Goal: Transaction & Acquisition: Purchase product/service

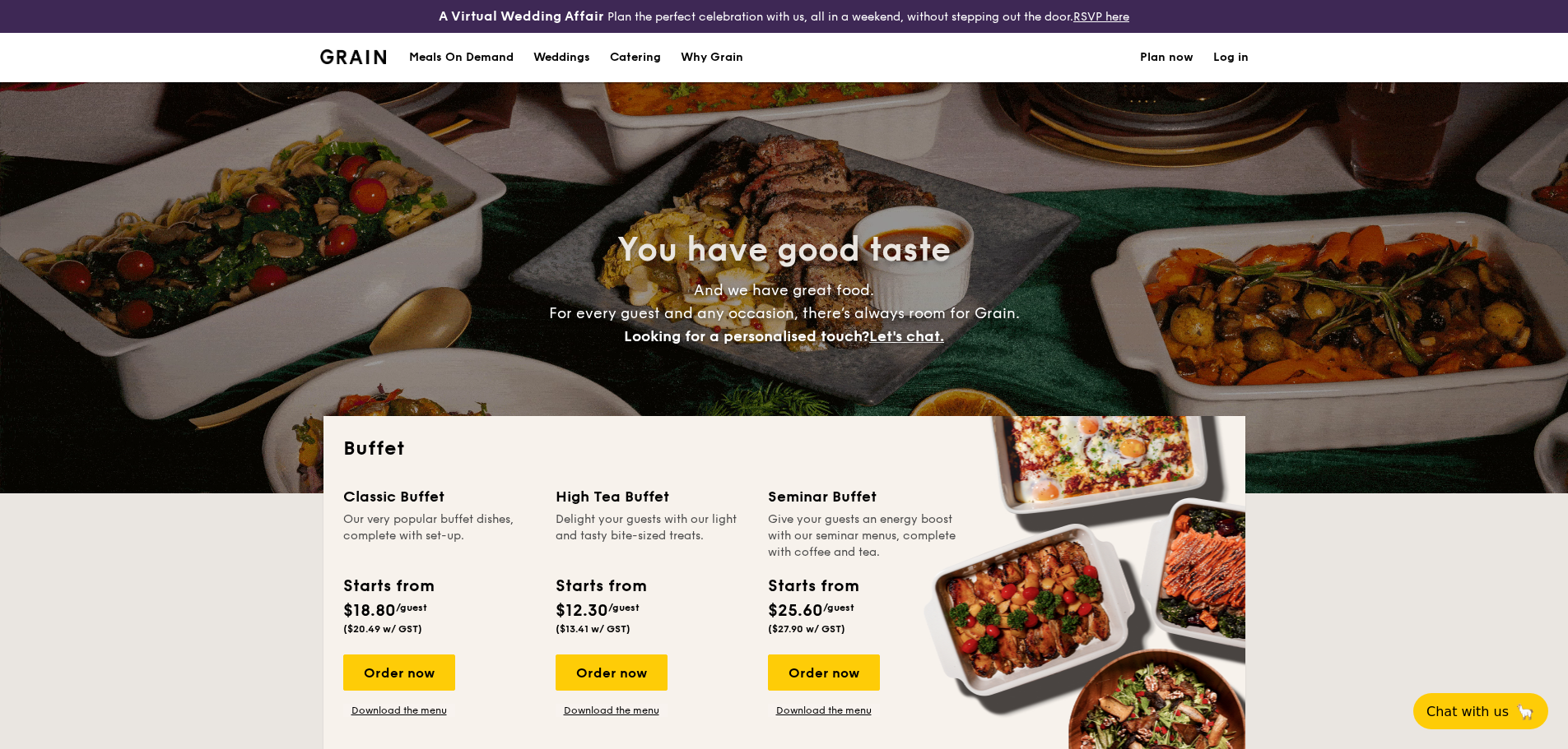
select select
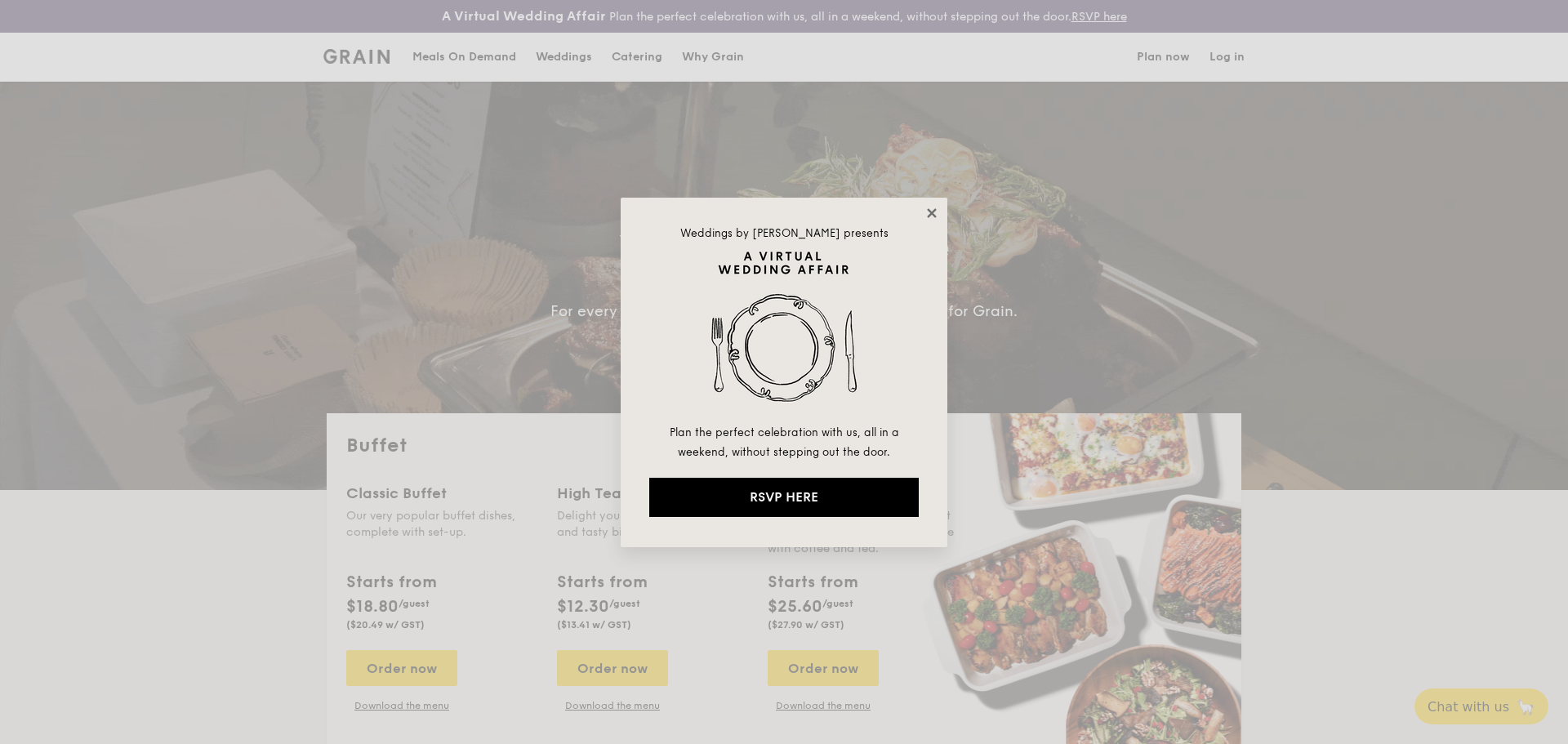
click at [934, 212] on icon at bounding box center [931, 213] width 9 height 9
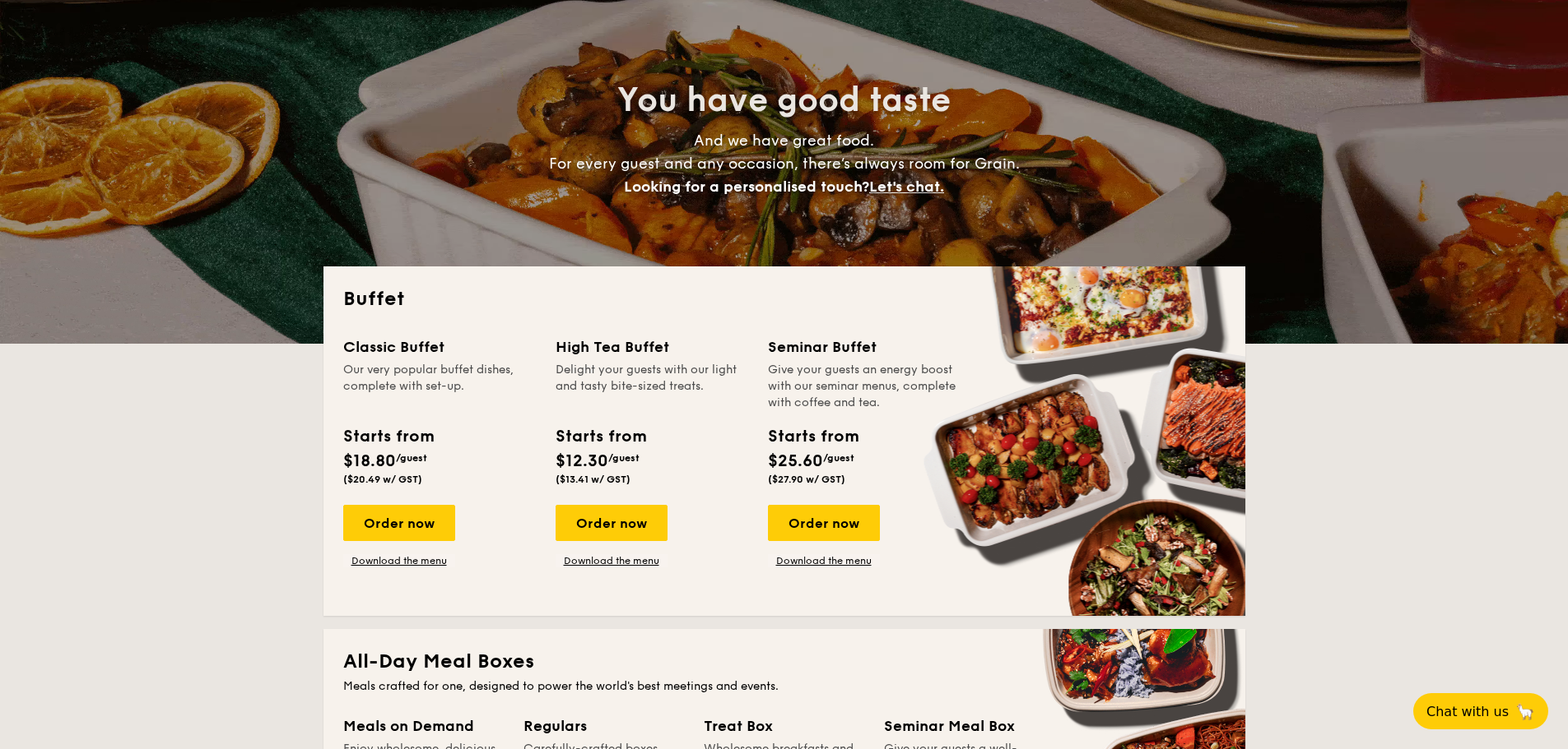
scroll to position [165, 0]
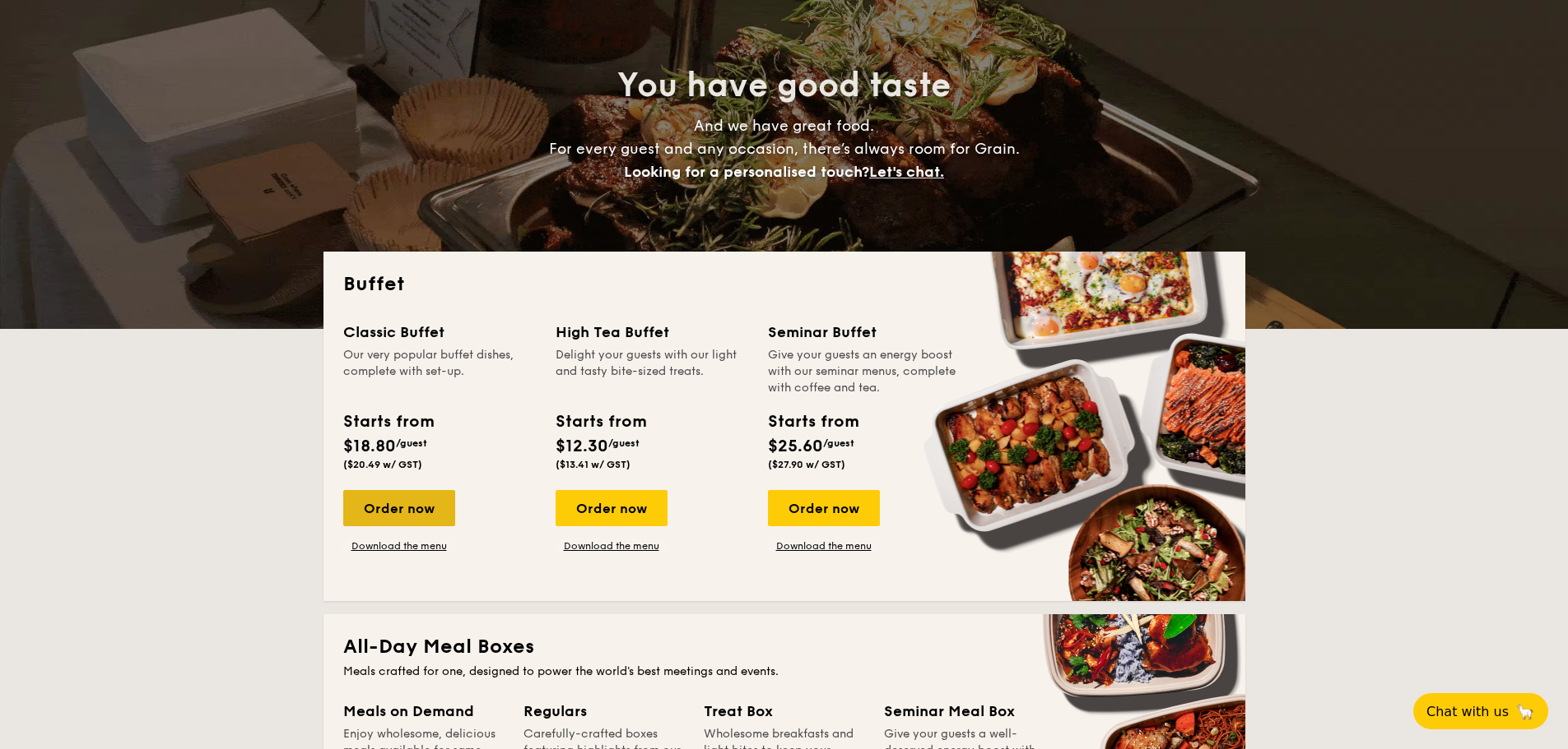
click at [403, 505] on div "Order now" at bounding box center [399, 507] width 112 height 36
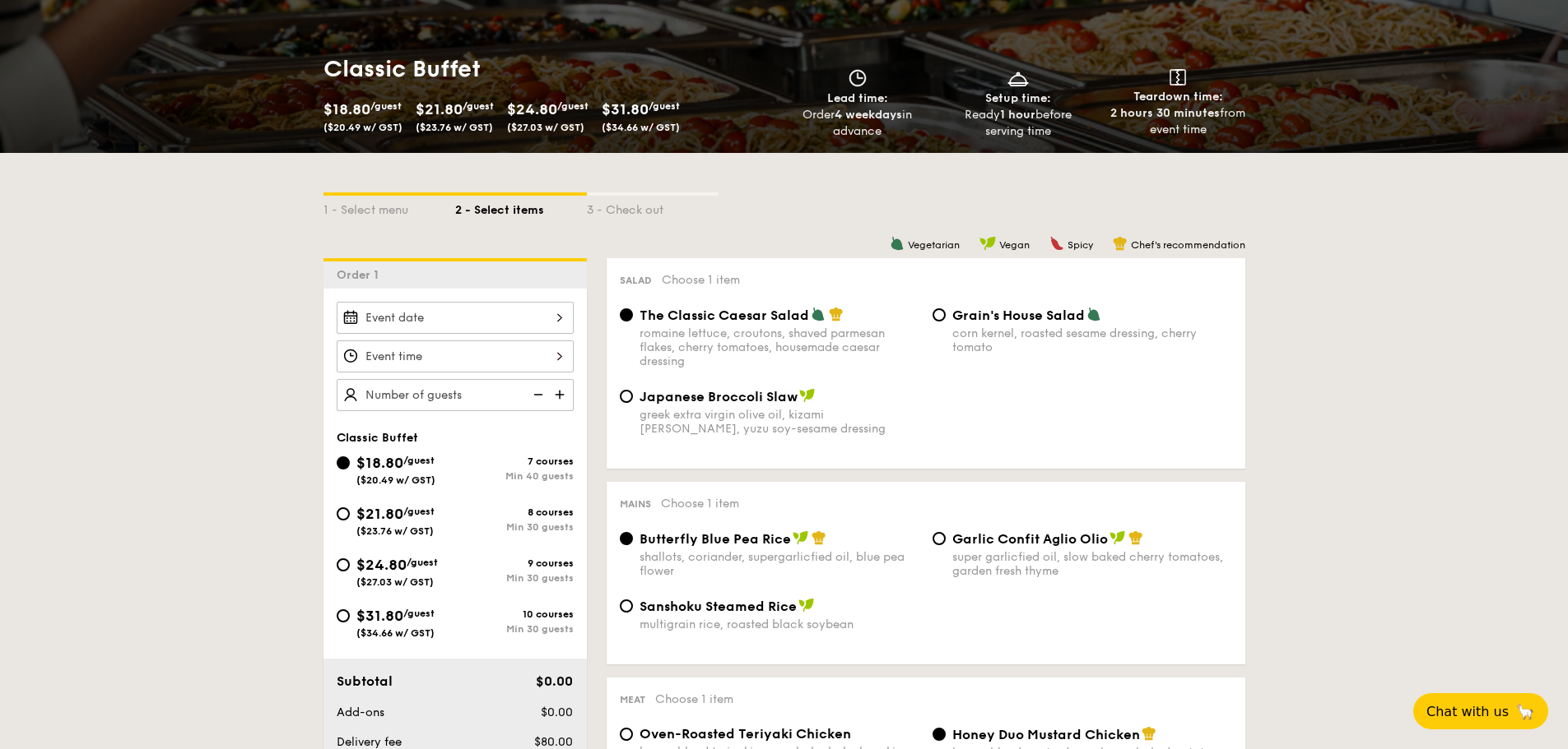
scroll to position [329, 0]
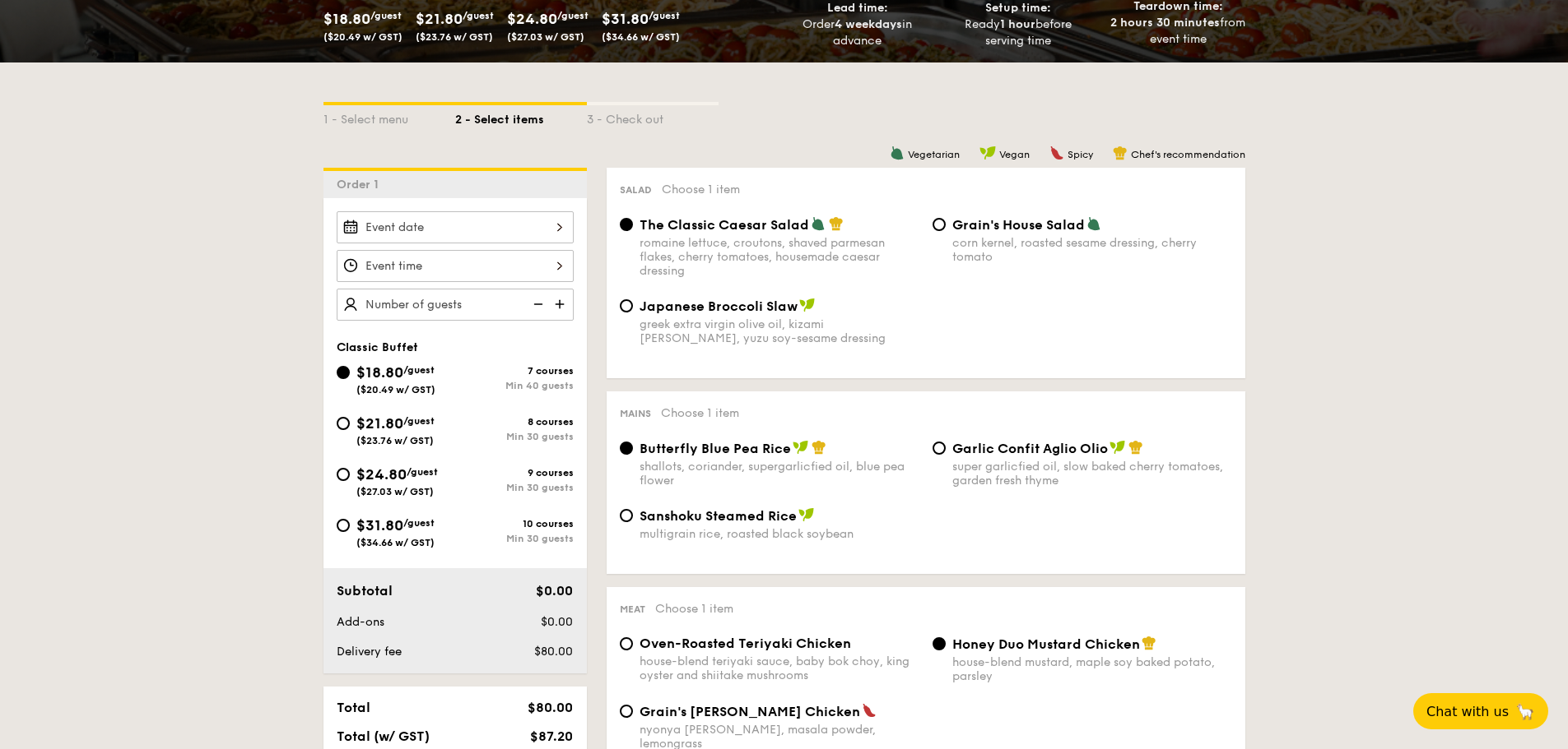
click at [557, 431] on div "Min 30 guests" at bounding box center [514, 437] width 119 height 12
click at [350, 431] on input "$21.80 /guest ($23.76 w/ GST) 8 courses Min 30 guests" at bounding box center [343, 424] width 13 height 13
radio input "true"
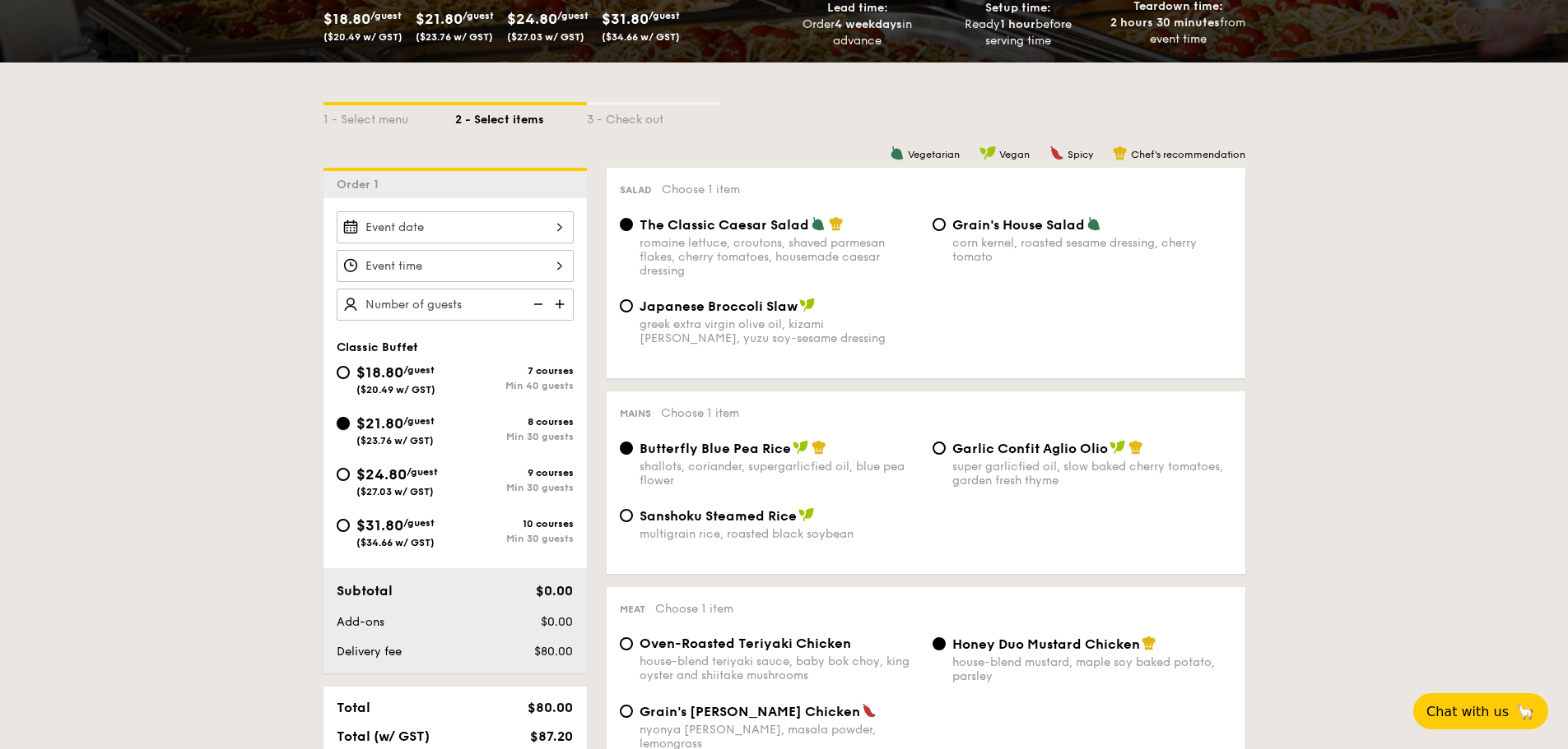
radio input "true"
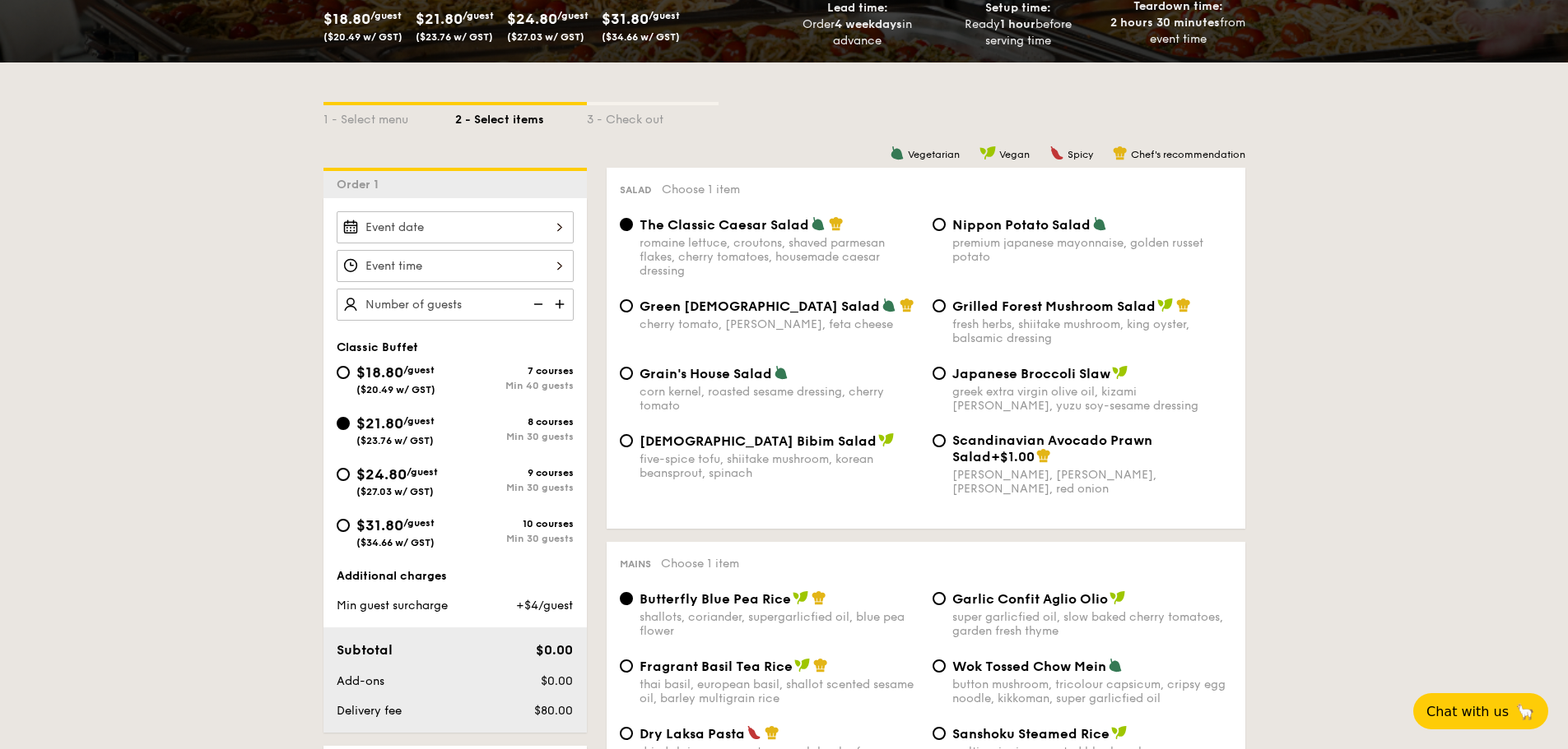
click at [707, 312] on span "Green [DEMOGRAPHIC_DATA] Salad" at bounding box center [759, 306] width 240 height 16
click at [633, 312] on input "Green Goddess Salad cherry tomato, [PERSON_NAME], feta cheese" at bounding box center [626, 306] width 13 height 13
radio input "true"
click at [697, 382] on div "Grain's House Salad corn kernel, roasted sesame dressing, cherry tomato" at bounding box center [779, 389] width 280 height 48
click at [633, 380] on input "Grain's House Salad corn kernel, roasted sesame dressing, cherry tomato" at bounding box center [626, 374] width 13 height 13
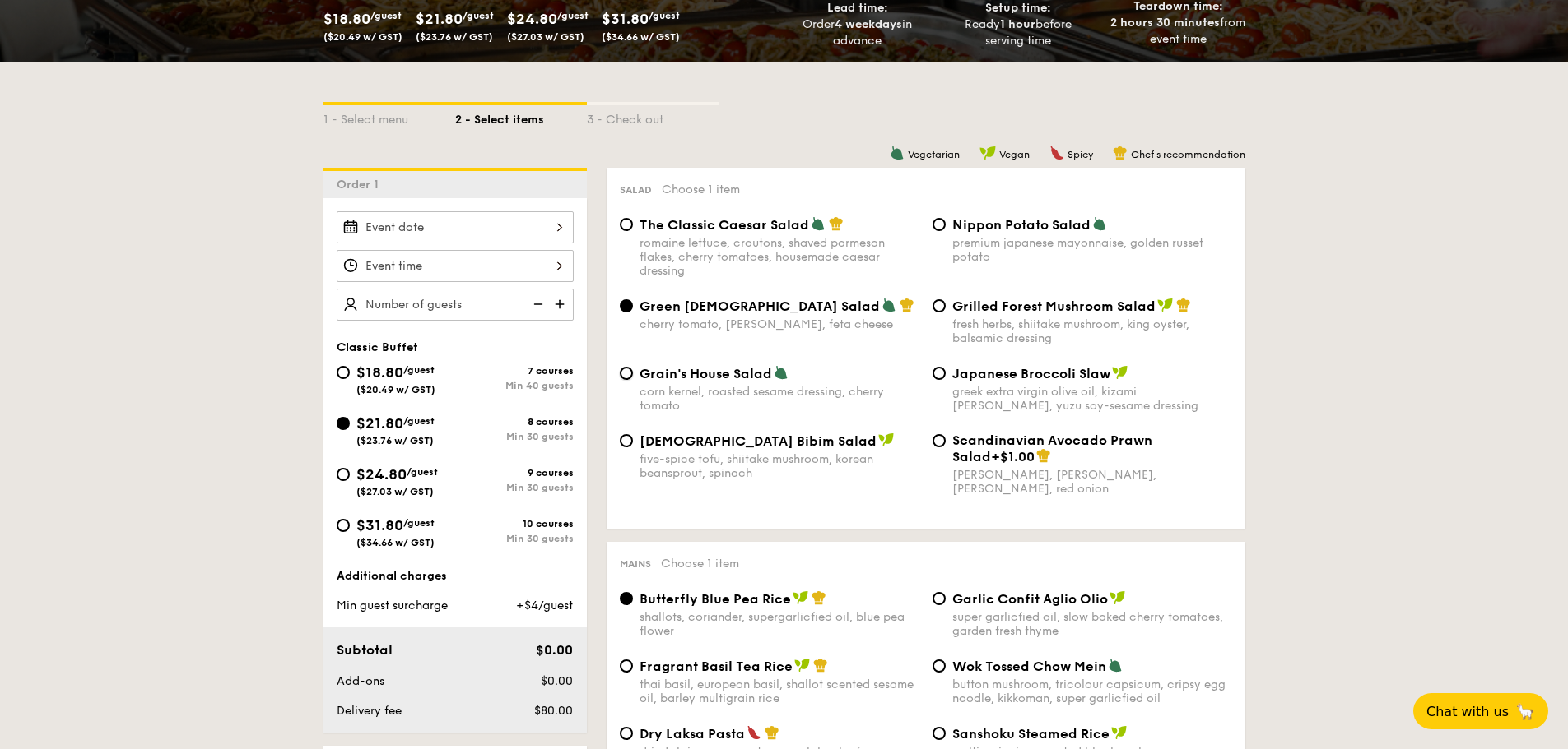
radio input "true"
click at [712, 312] on span "Green [DEMOGRAPHIC_DATA] Salad" at bounding box center [759, 306] width 240 height 16
click at [633, 312] on input "Green Goddess Salad cherry tomato, [PERSON_NAME], feta cheese" at bounding box center [626, 306] width 13 height 13
radio input "true"
drag, startPoint x: 640, startPoint y: 309, endPoint x: 819, endPoint y: 324, distance: 179.6
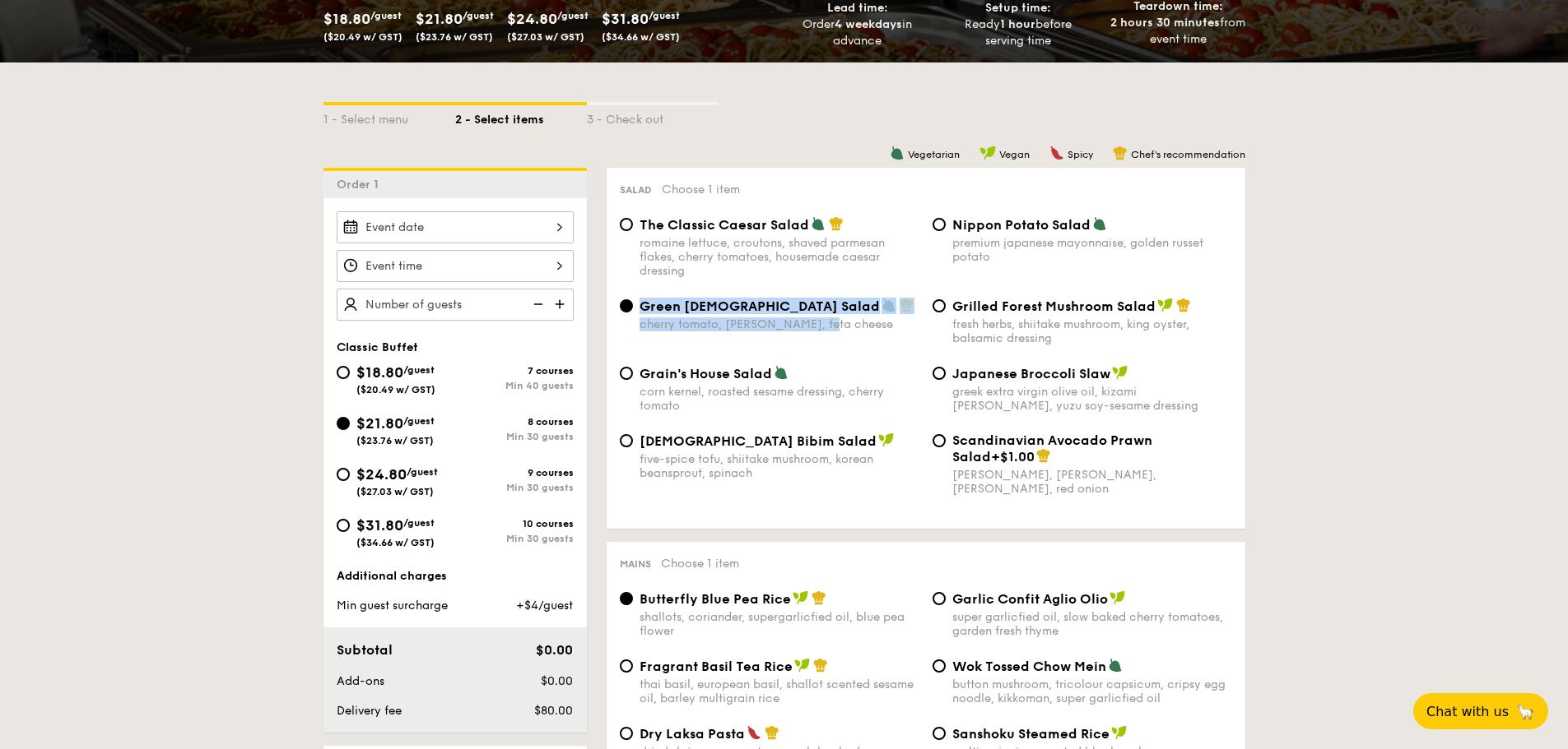
click at [819, 324] on div "Green Goddess Salad cherry tomato, [PERSON_NAME], feta cheese" at bounding box center [779, 314] width 280 height 33
copy div "Green Goddess Salad cherry tomato, [PERSON_NAME], feta cheese"
click at [689, 320] on div "cherry tomato, [PERSON_NAME], feta cheese" at bounding box center [779, 324] width 280 height 14
click at [633, 313] on input "Green Goddess Salad cherry tomato, [PERSON_NAME], feta cheese" at bounding box center [626, 306] width 13 height 13
drag, startPoint x: 643, startPoint y: 304, endPoint x: 813, endPoint y: 318, distance: 170.6
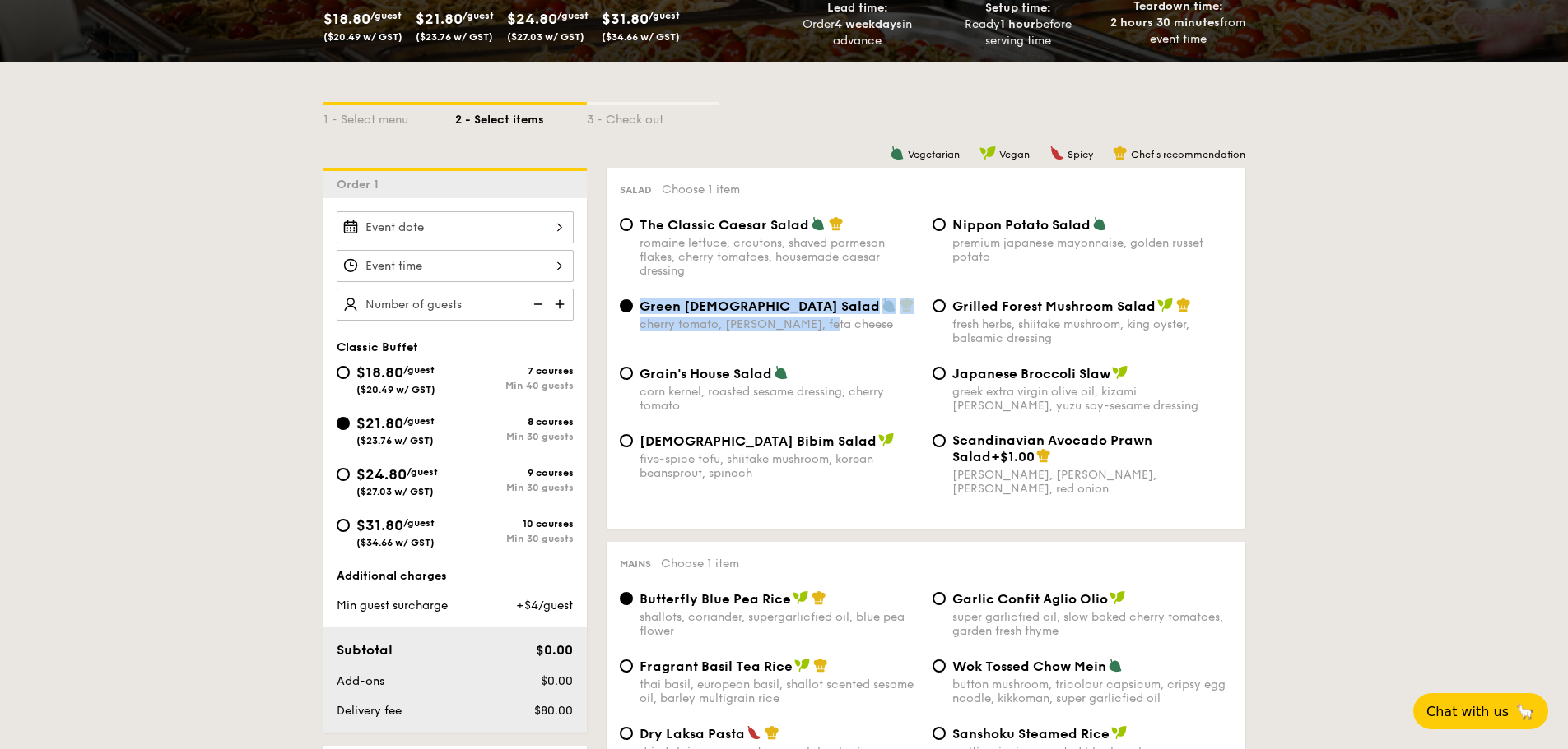
click at [813, 318] on div "Green Goddess Salad cherry tomato, [PERSON_NAME], feta cheese" at bounding box center [779, 314] width 280 height 33
copy div "Green Goddess Salad cherry tomato, [PERSON_NAME], feta cheese"
click at [858, 528] on div "Salad Choose 1 item The Classic Caesar Salad romaine lettuce, croutons, shaved …" at bounding box center [926, 349] width 639 height 361
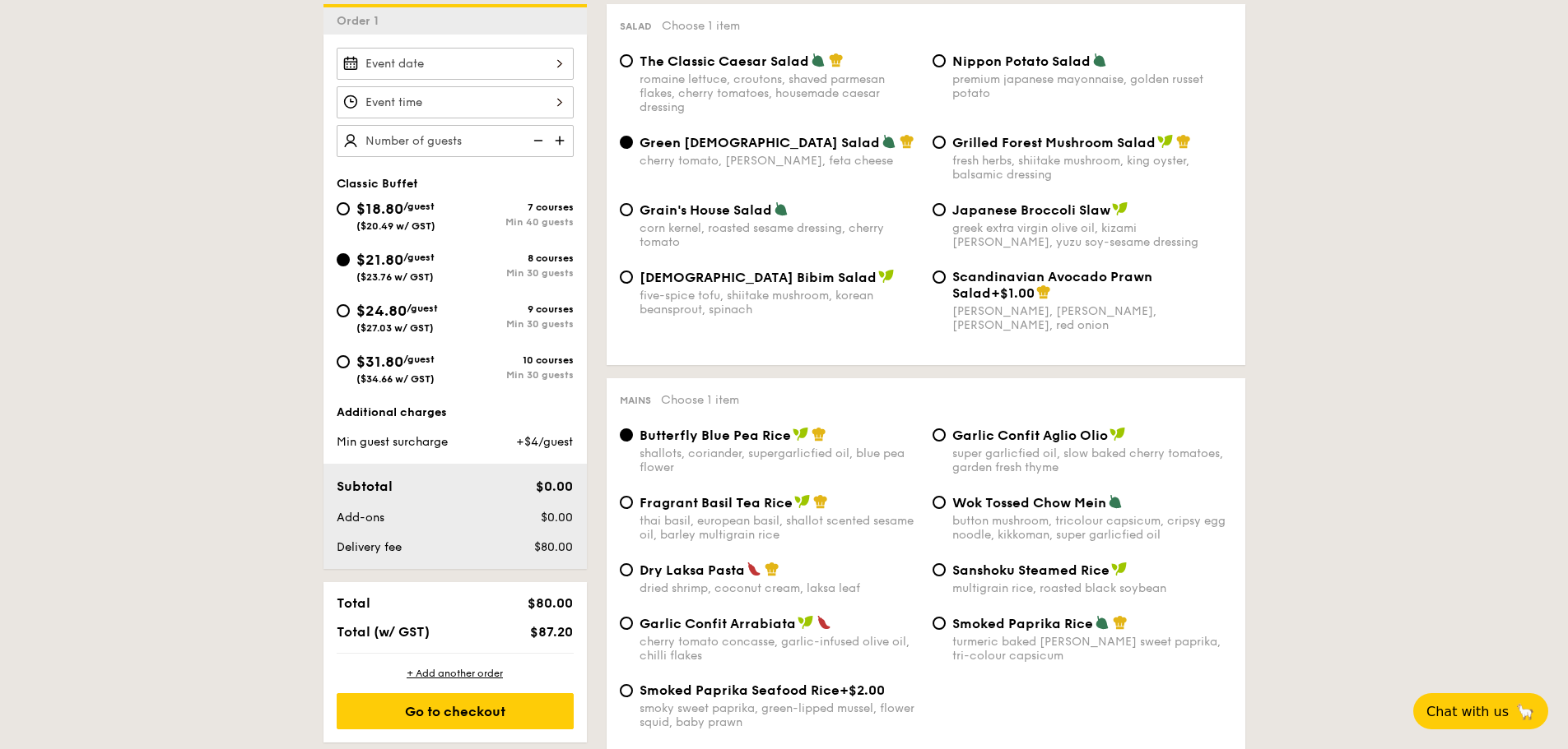
scroll to position [576, 0]
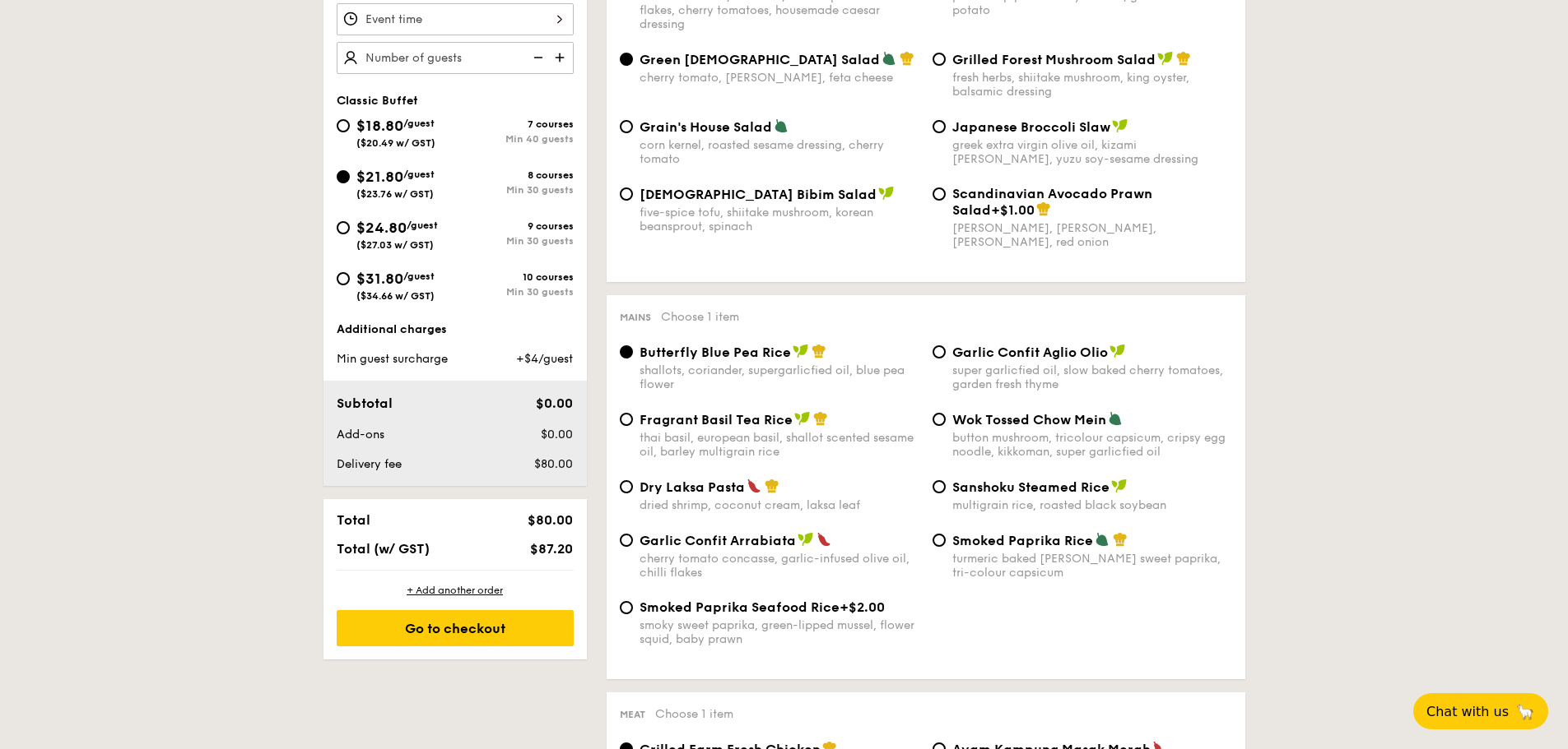
click at [712, 487] on span "Dry Laksa Pasta" at bounding box center [692, 487] width 105 height 16
click at [633, 487] on input "Dry Laksa Pasta dried shrimp, coconut cream, laksa leaf" at bounding box center [626, 487] width 13 height 13
radio input "true"
drag, startPoint x: 641, startPoint y: 486, endPoint x: 864, endPoint y: 509, distance: 224.2
click at [864, 509] on div "Dry Laksa Pasta dried shrimp, coconut cream, laksa leaf" at bounding box center [779, 496] width 280 height 33
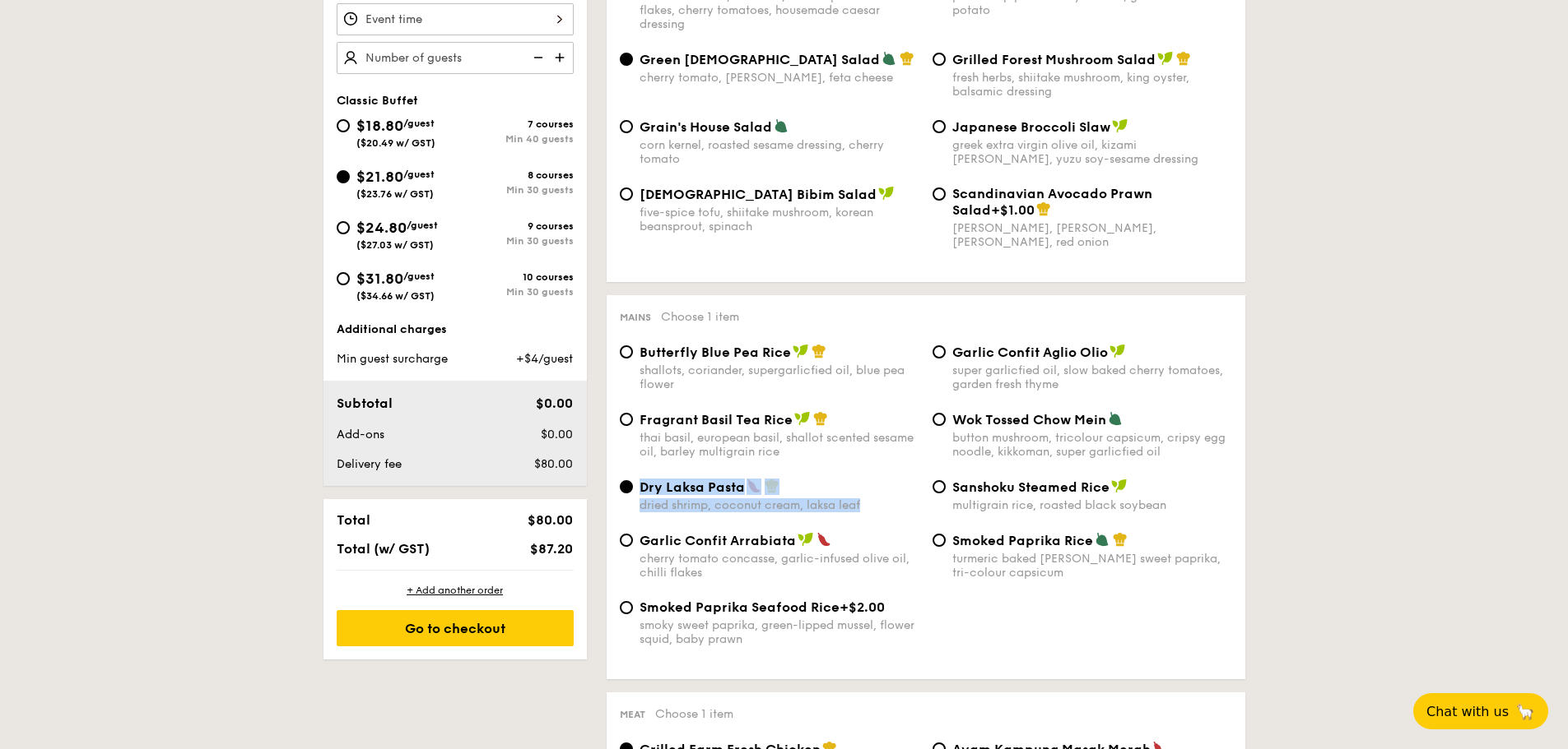
copy div "Dry Laksa Pasta dried shrimp, coconut cream, laksa leaf"
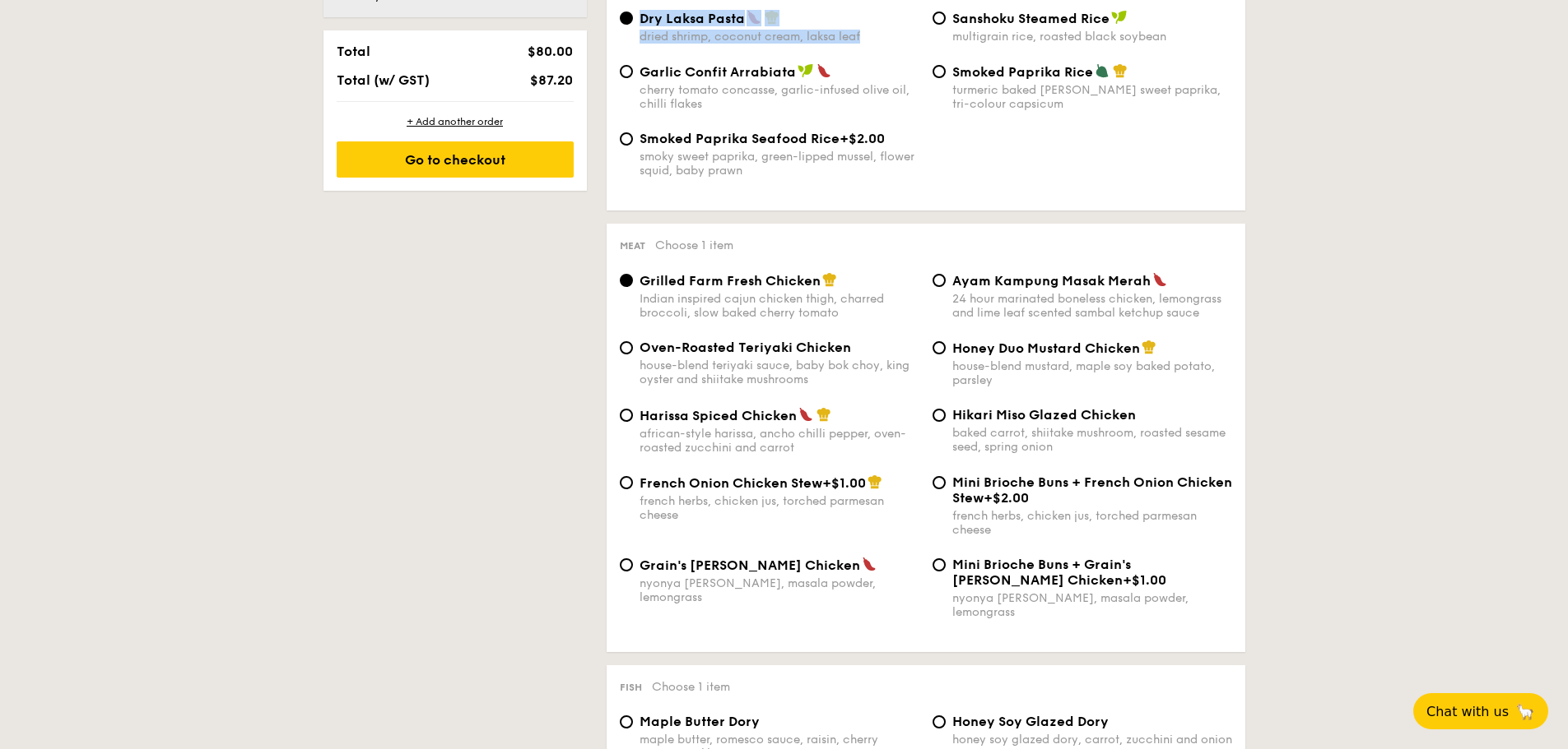
scroll to position [1069, 0]
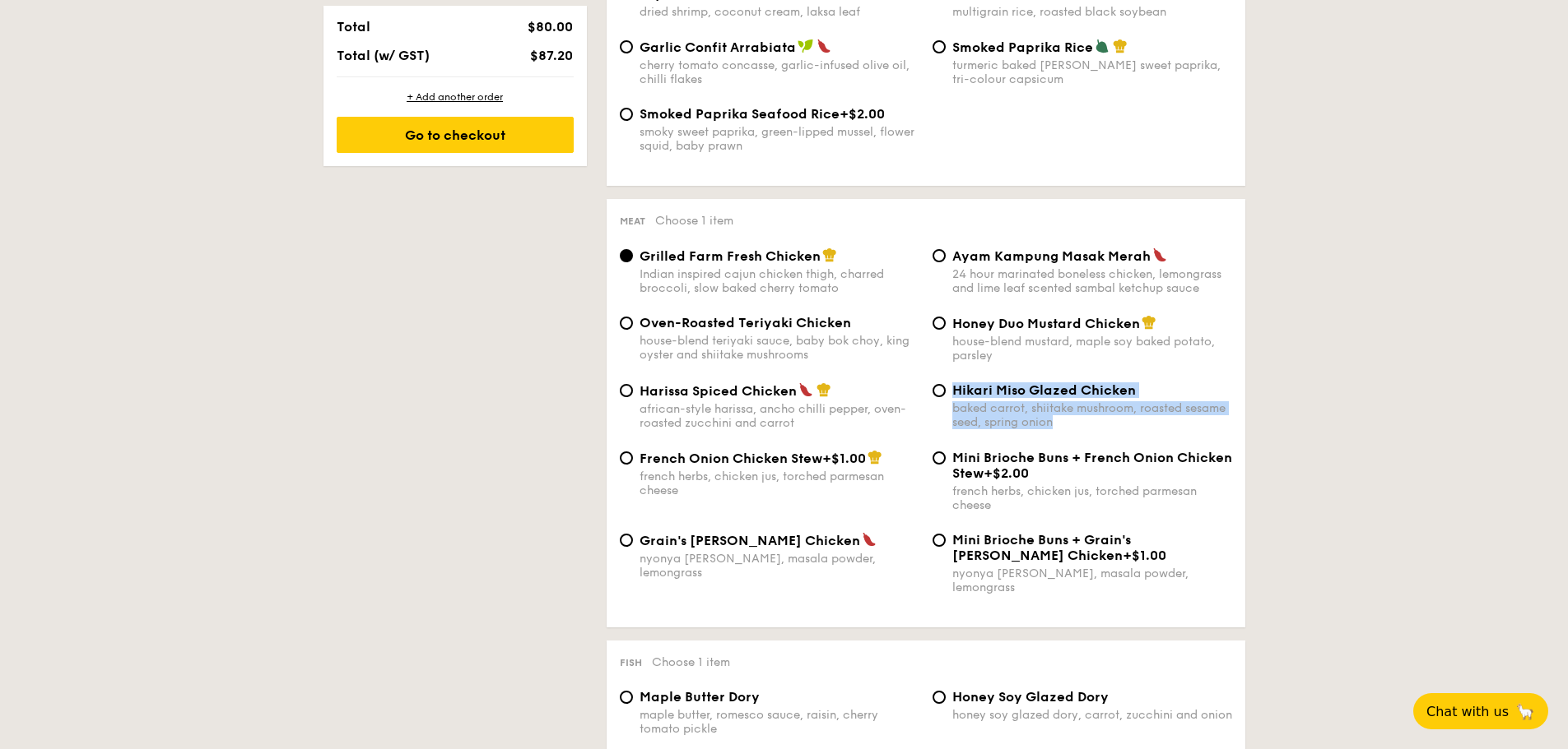
drag, startPoint x: 1063, startPoint y: 421, endPoint x: 954, endPoint y: 384, distance: 115.1
click at [954, 384] on div "Hikari Miso Glazed Chicken baked carrot, shiitake mushroom, roasted sesame seed…" at bounding box center [1092, 406] width 280 height 47
copy div "Hikari Miso Glazed Chicken baked carrot, shiitake mushroom, roasted sesame seed…"
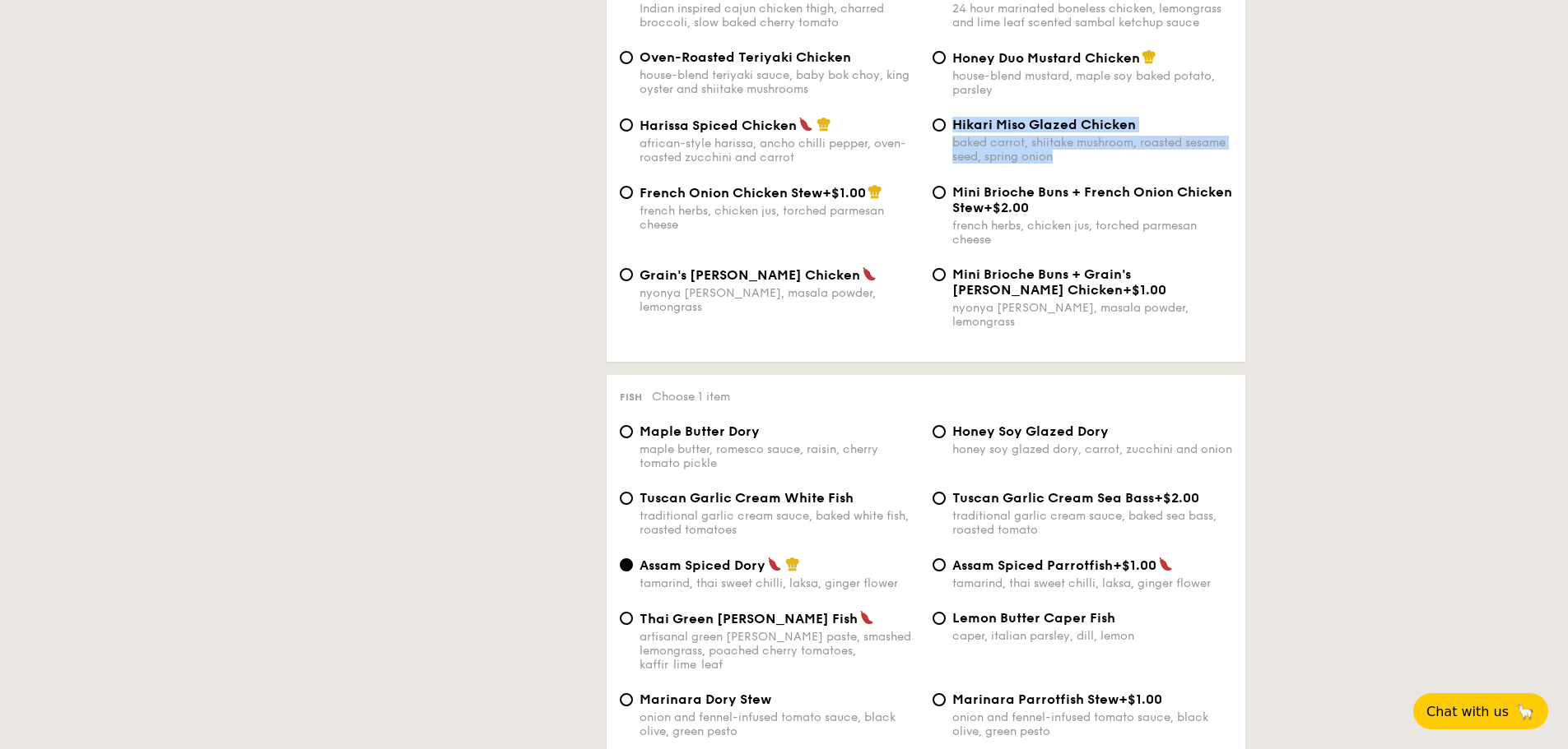
scroll to position [1399, 0]
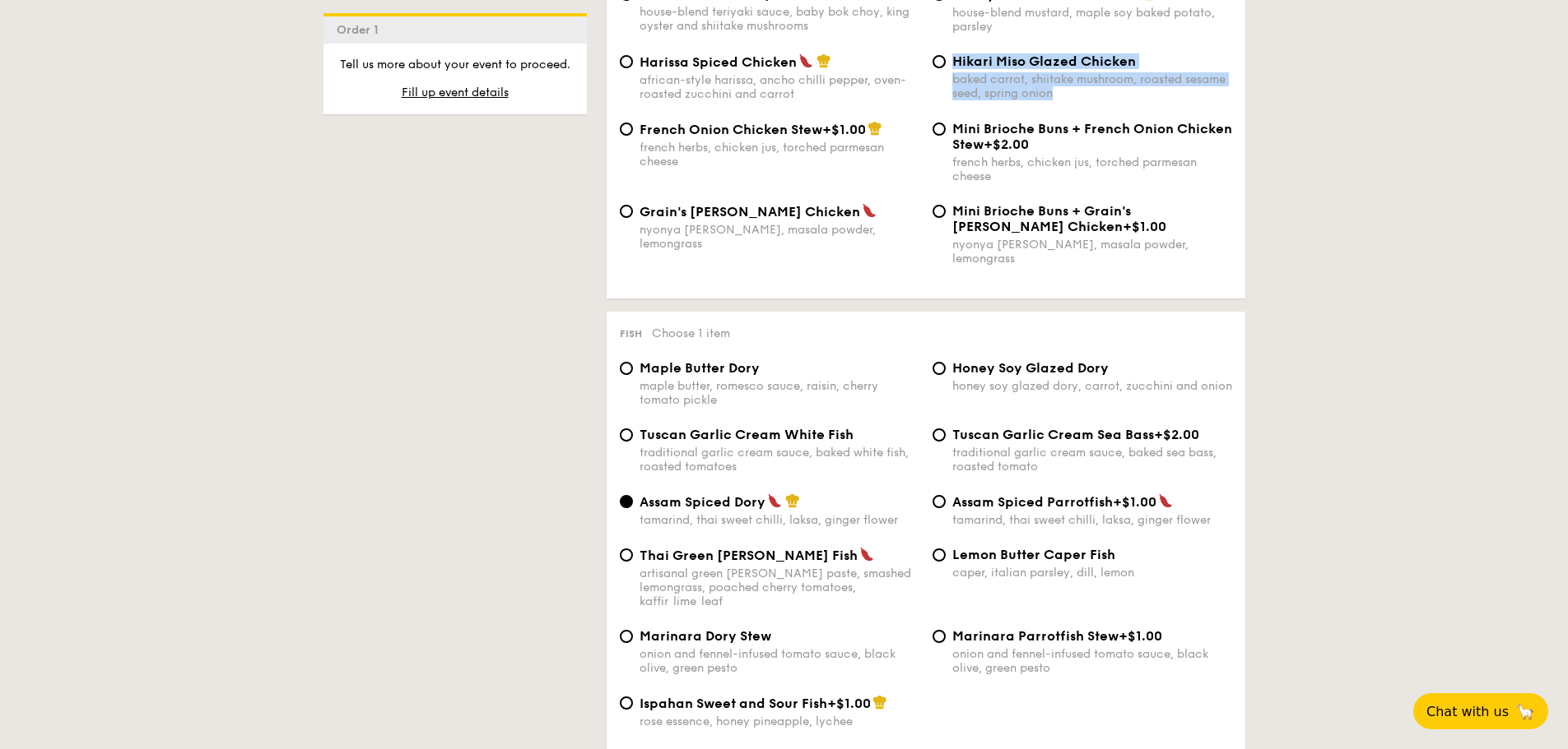
click at [953, 64] on span "Hikari Miso Glazed Chicken" at bounding box center [1044, 61] width 183 height 16
click at [946, 64] on input "Hikari Miso Glazed Chicken baked carrot, shiitake mushroom, roasted sesame seed…" at bounding box center [939, 62] width 13 height 13
radio input "true"
click at [665, 360] on span "Maple Butter Dory" at bounding box center [700, 368] width 120 height 16
click at [633, 362] on input "Maple Butter Dory maple butter, romesco sauce, raisin, cherry tomato pickle" at bounding box center [626, 369] width 13 height 13
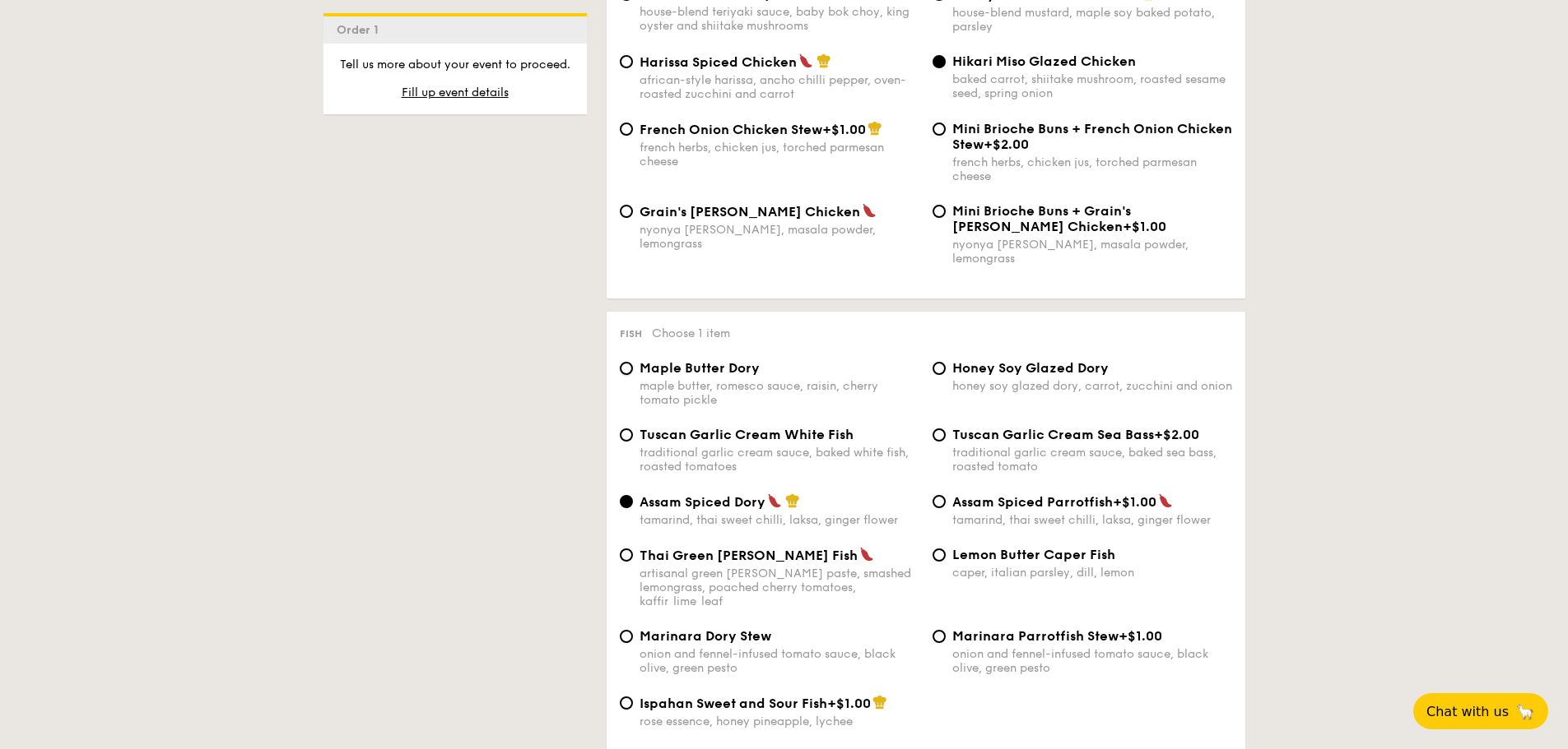
radio input "true"
drag, startPoint x: 723, startPoint y: 385, endPoint x: 641, endPoint y: 357, distance: 86.6
click at [641, 360] on div "Maple Butter Dory maple butter, romesco sauce, raisin, cherry tomato pickle" at bounding box center [779, 384] width 280 height 47
copy div "Maple Butter Dory maple butter, romesco sauce, raisin, cherry tomato pickle"
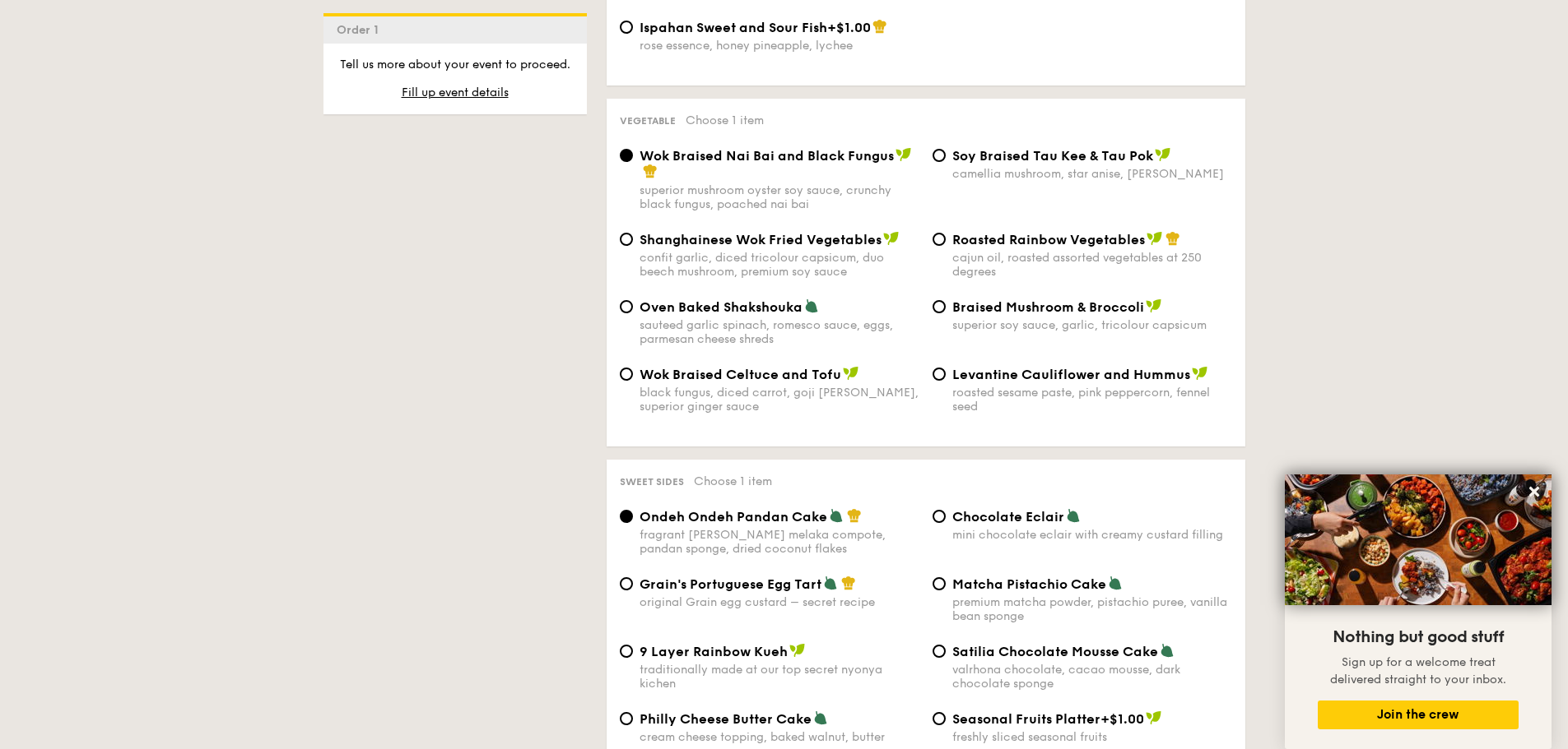
scroll to position [1974, 0]
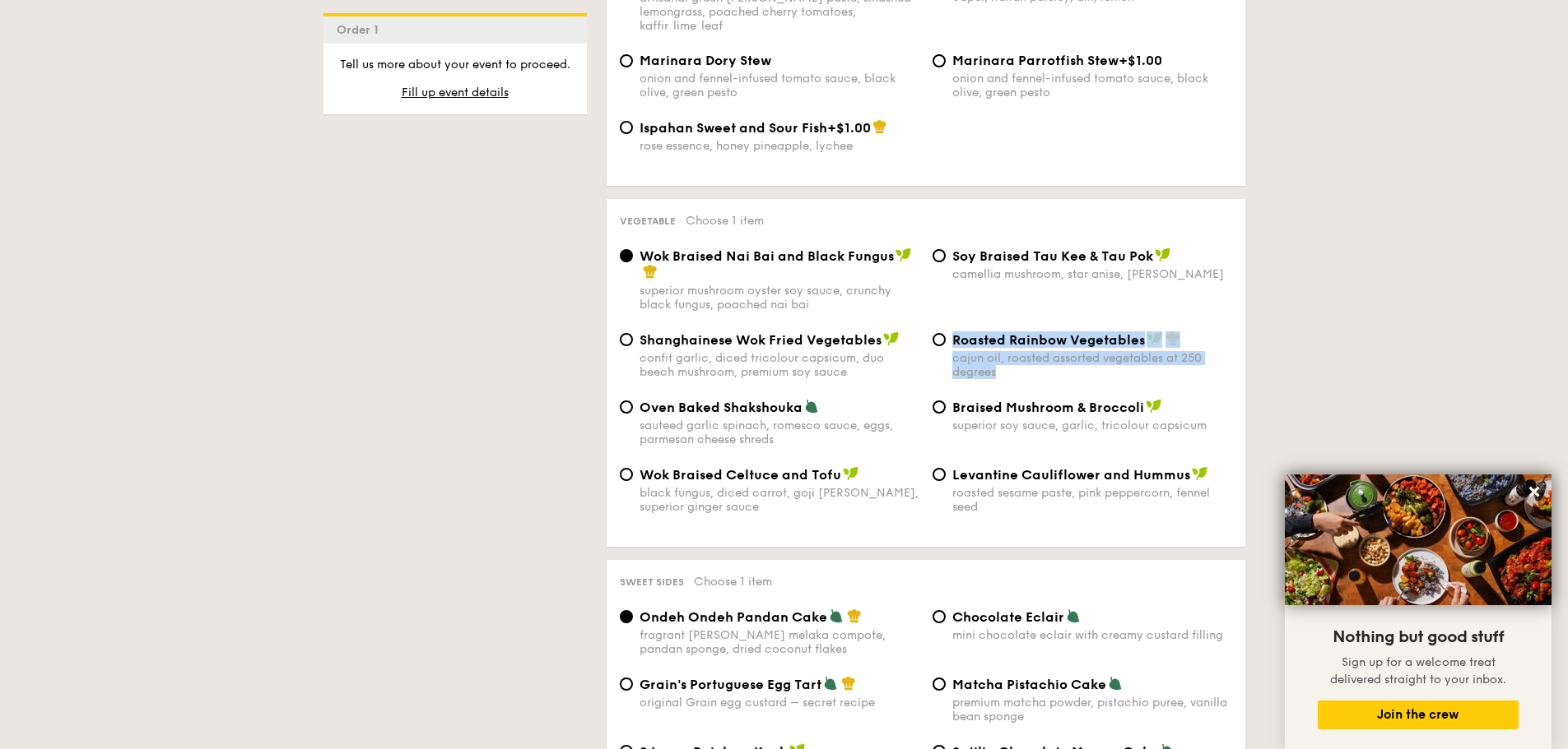
drag, startPoint x: 1002, startPoint y: 344, endPoint x: 952, endPoint y: 308, distance: 61.6
click at [953, 332] on div "Roasted Rainbow Vegetables cajun oil, roasted assorted vegetables at 250 degrees" at bounding box center [1092, 355] width 280 height 48
copy div "Roasted Rainbow Vegetables cajun oil, roasted assorted vegetables at 250 degrees"
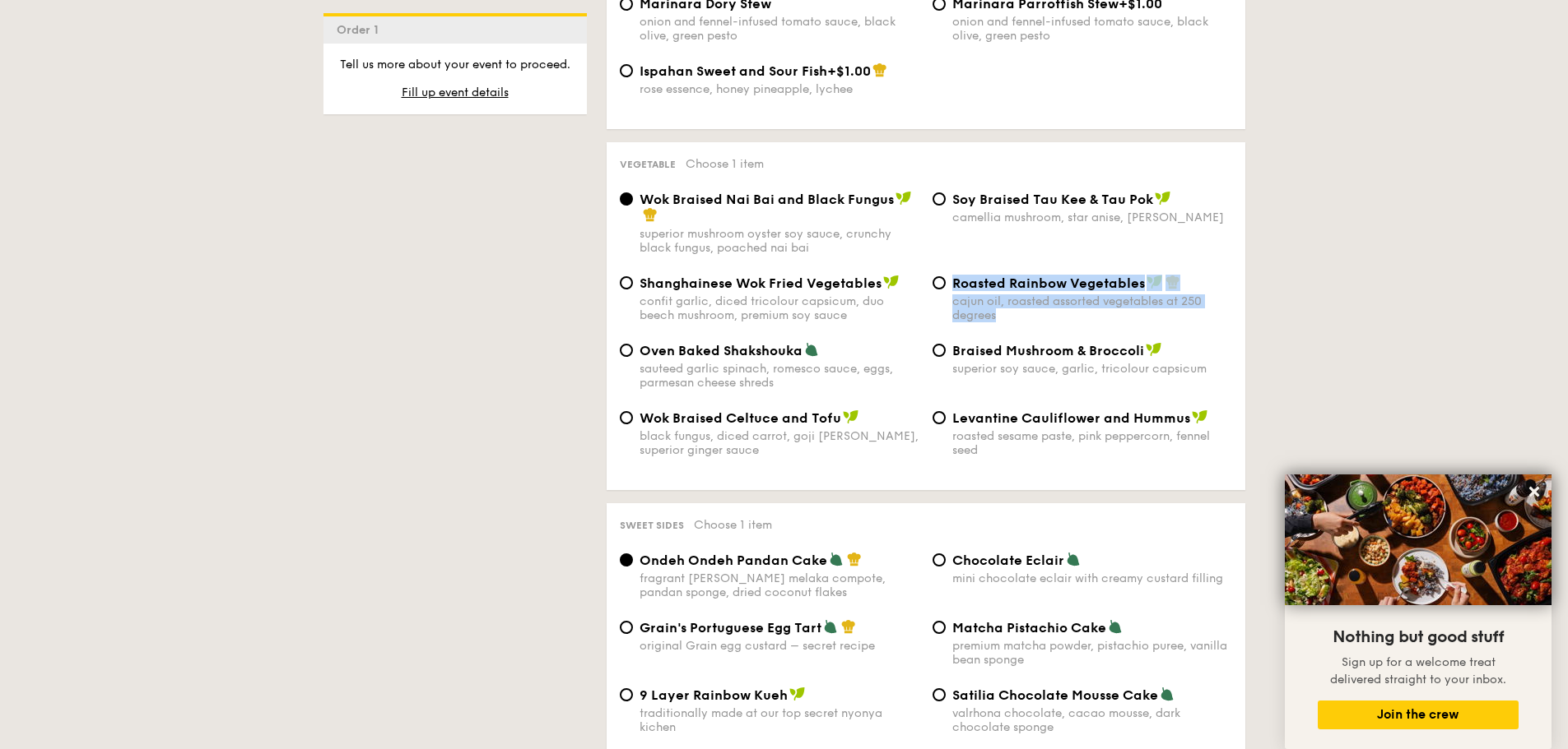
scroll to position [2056, 0]
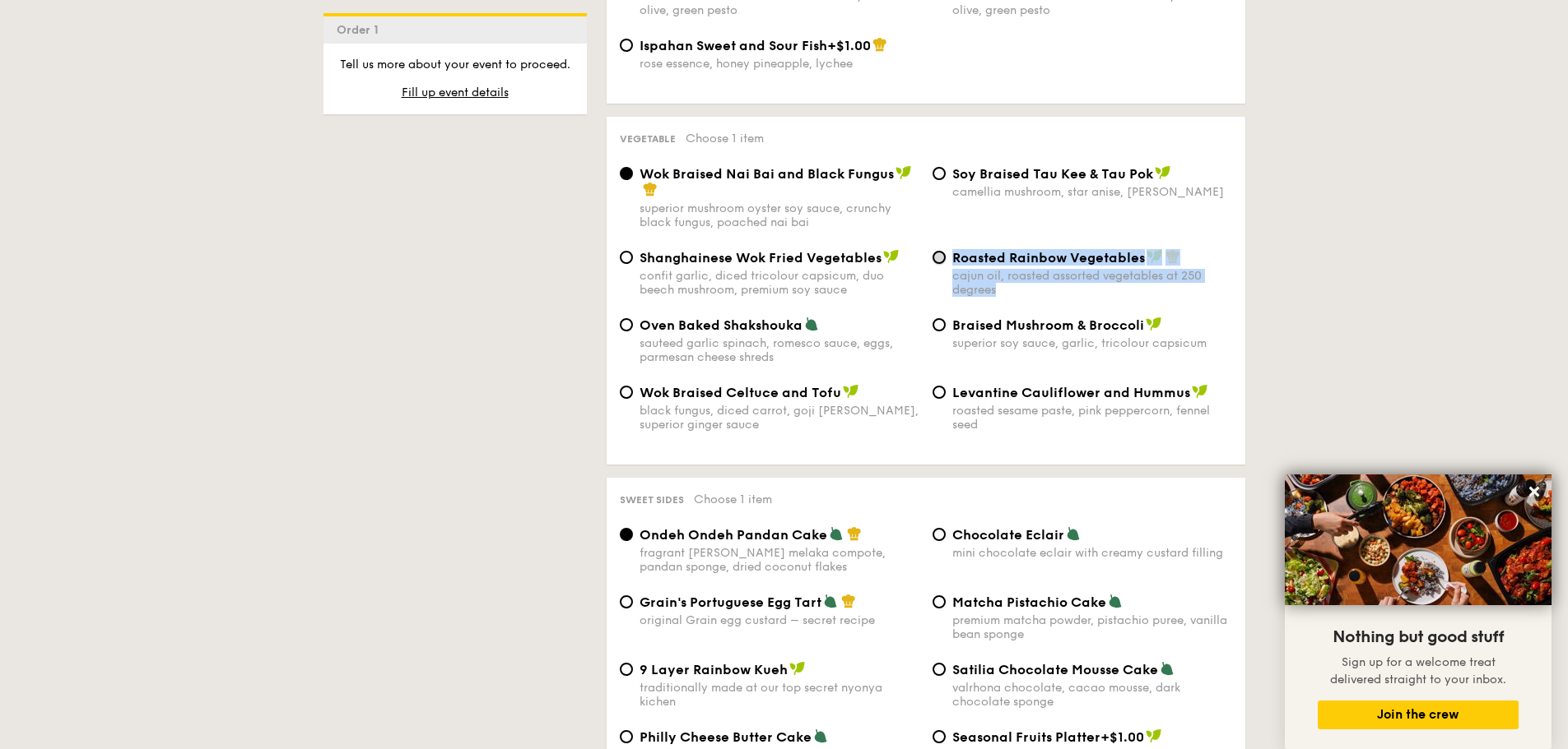
click at [939, 251] on input "Roasted Rainbow Vegetables cajun oil, roasted assorted vegetables at 250 degrees" at bounding box center [939, 257] width 13 height 13
radio input "true"
click at [897, 491] on div "Sweet sides Choose 1 item" at bounding box center [926, 498] width 612 height 16
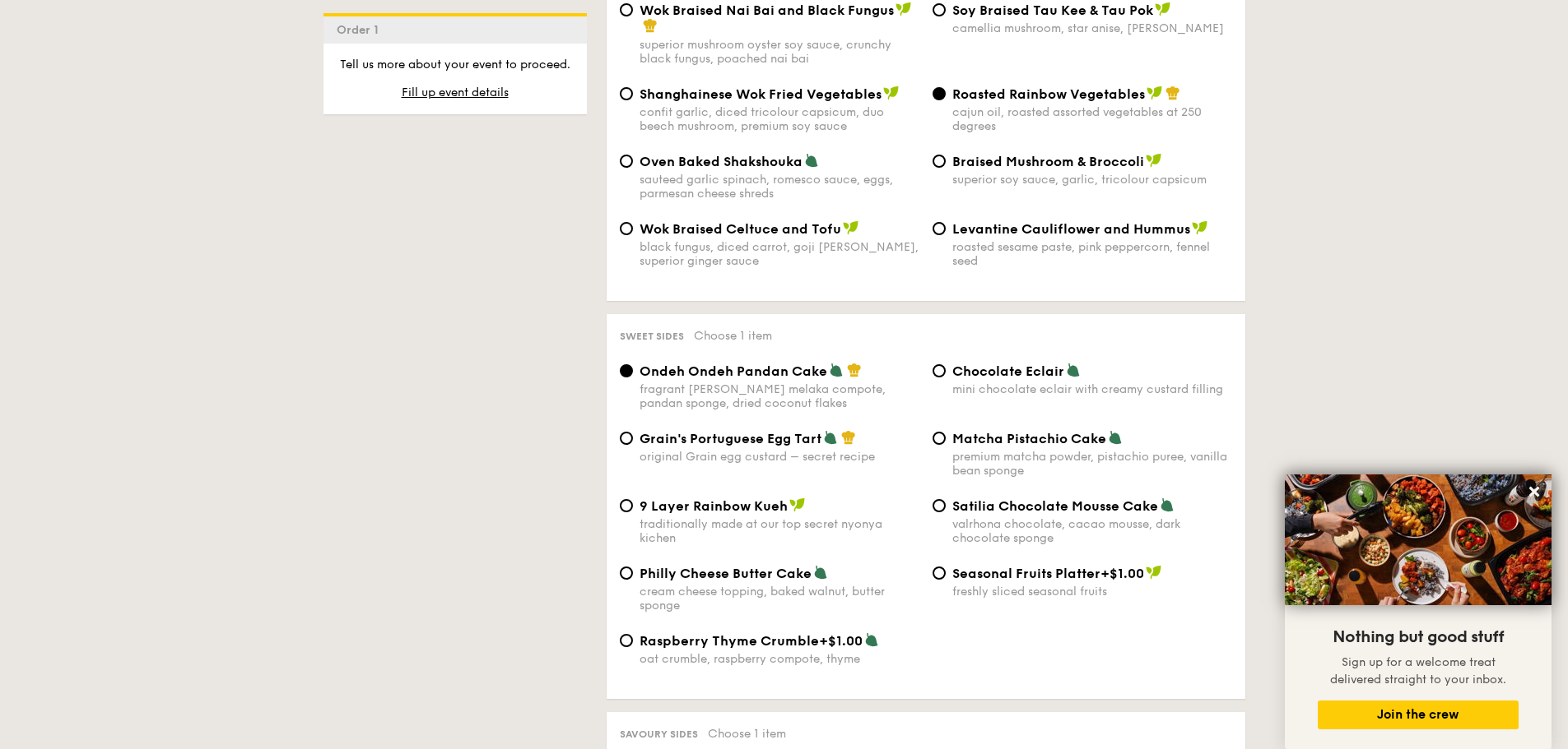
scroll to position [2221, 0]
click at [743, 431] on span "Grain's Portuguese Egg Tart" at bounding box center [730, 438] width 181 height 16
click at [633, 431] on input "Grain's Portuguese Egg Tart original Grain egg custard – secret recipe" at bounding box center [626, 438] width 13 height 13
radio input "true"
drag, startPoint x: 891, startPoint y: 427, endPoint x: 633, endPoint y: 401, distance: 259.3
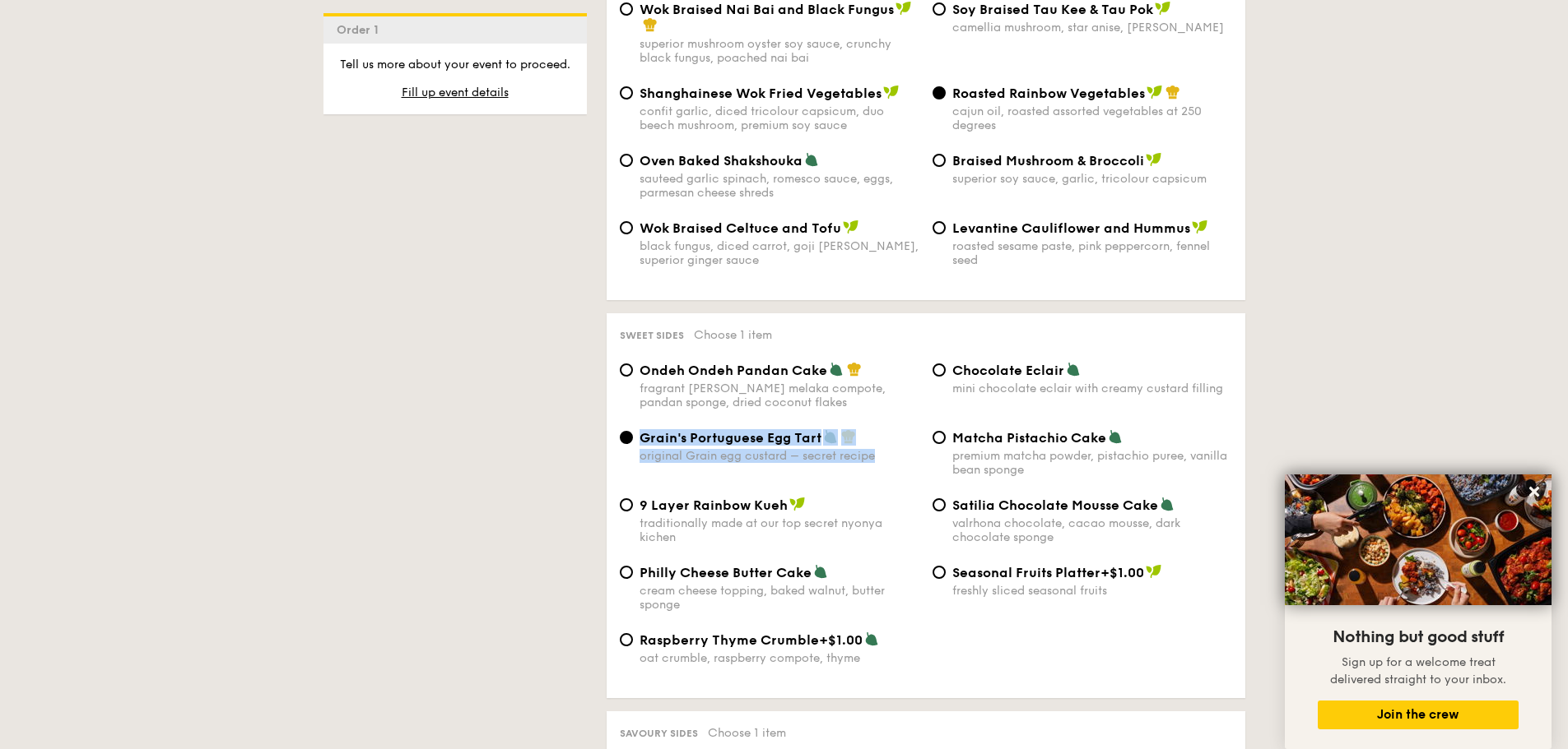
click at [633, 430] on div "Grain's Portuguese Egg Tart original Grain egg custard – secret recipe" at bounding box center [769, 446] width 313 height 33
copy div "Grain's Portuguese Egg Tart original Grain egg custard – secret recipe"
click at [955, 632] on div "Raspberry Thyme Crumble +$1.00 oat crumble, raspberry compote, thyme" at bounding box center [926, 659] width 626 height 54
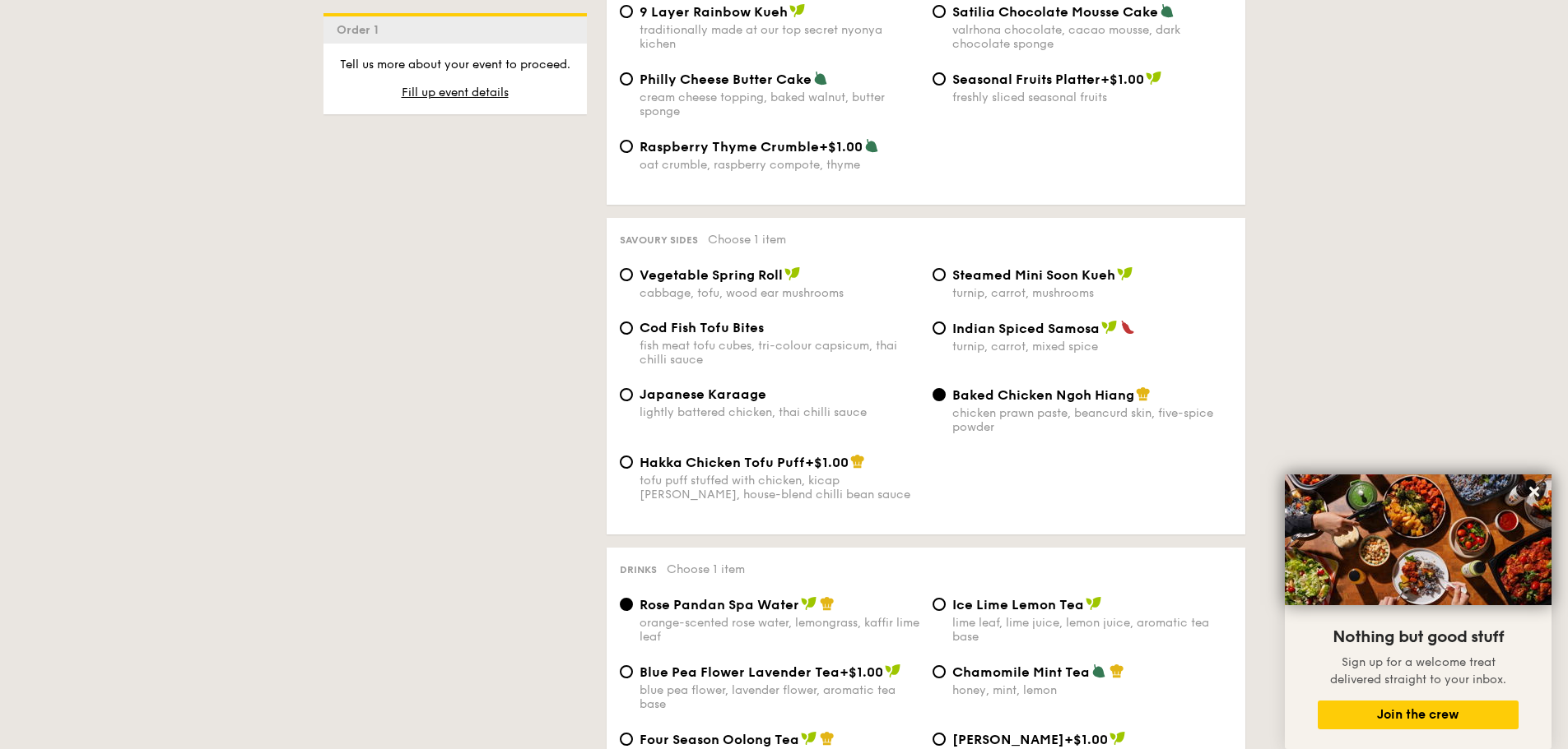
click at [680, 320] on div "Cod Fish Tofu Bites fish meat tofu cubes, tri-colour capsicum, thai chilli sauce" at bounding box center [779, 344] width 280 height 47
click at [633, 322] on input "Cod Fish Tofu Bites fish meat tofu cubes, tri-colour capsicum, thai chilli sauce" at bounding box center [626, 329] width 13 height 13
radio input "true"
click at [945, 388] on input "Baked Chicken Ngoh Hiang chicken prawn paste, beancurd skin, five-spice powder" at bounding box center [939, 395] width 13 height 13
radio input "true"
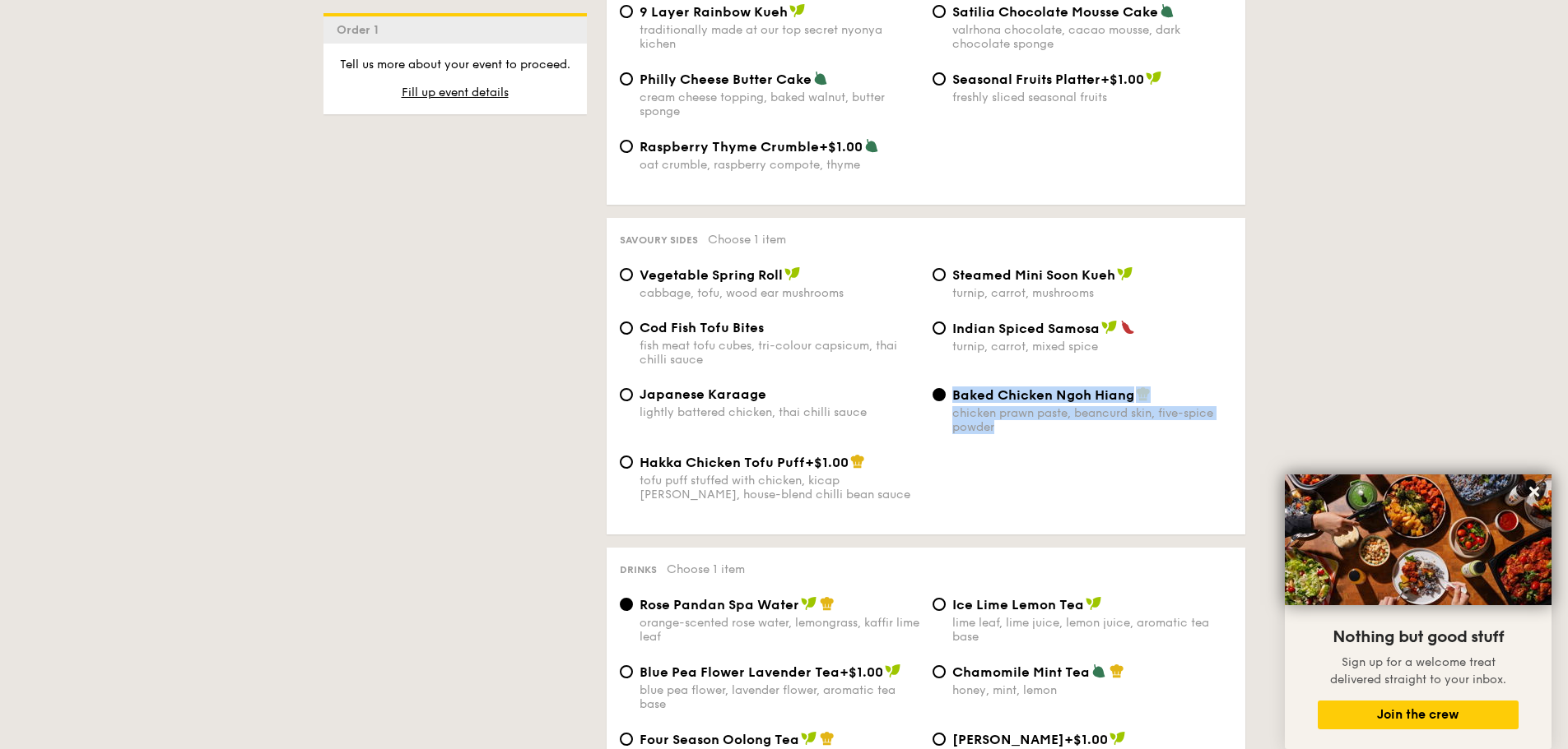
drag, startPoint x: 999, startPoint y: 404, endPoint x: 953, endPoint y: 368, distance: 58.4
click at [953, 387] on div "Baked Chicken Ngoh Hiang chicken prawn paste, beancurd skin, five-spice powder" at bounding box center [1092, 410] width 280 height 48
copy div "Baked Chicken Ngoh Hiang chicken prawn paste, beancurd skin, five-spice powder"
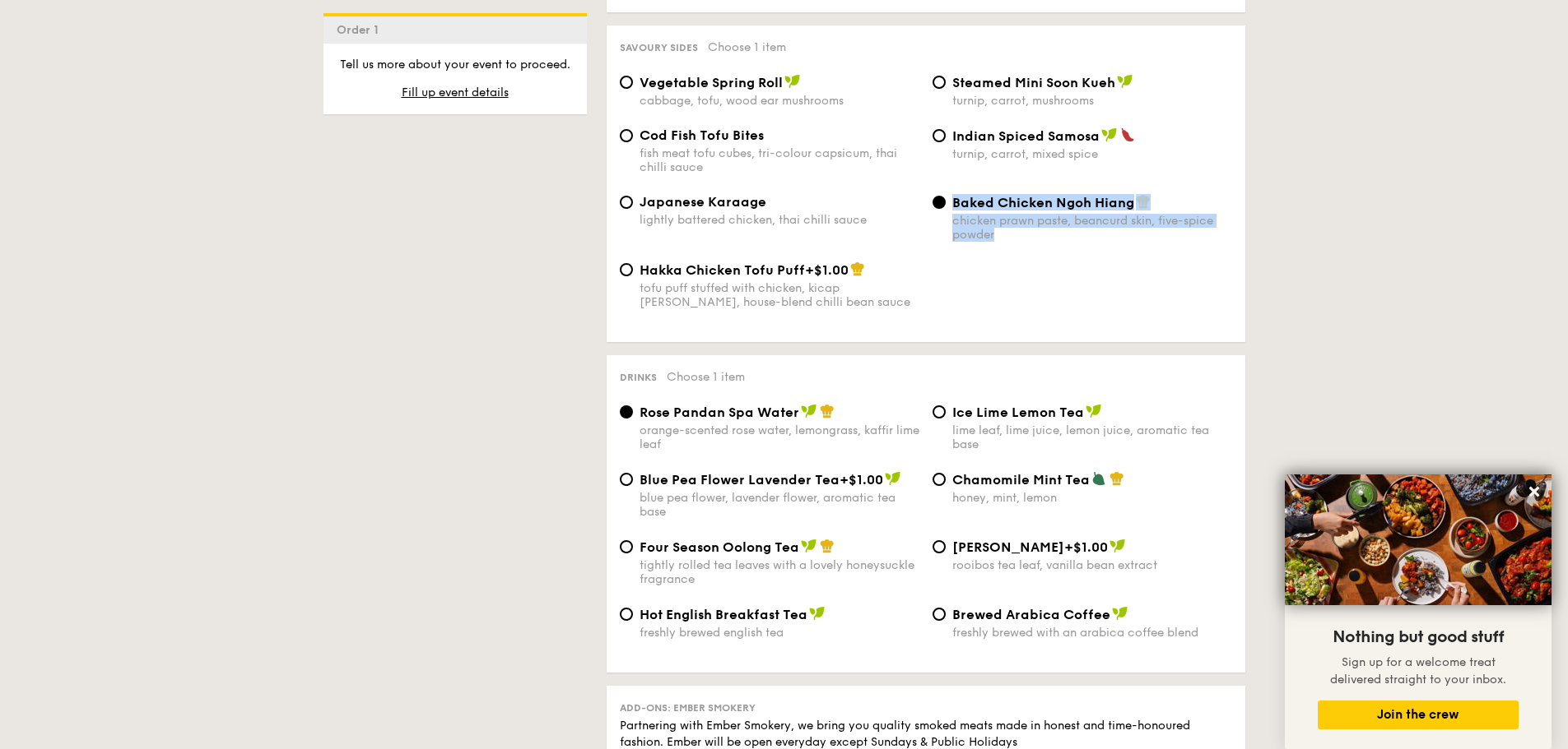
scroll to position [2962, 0]
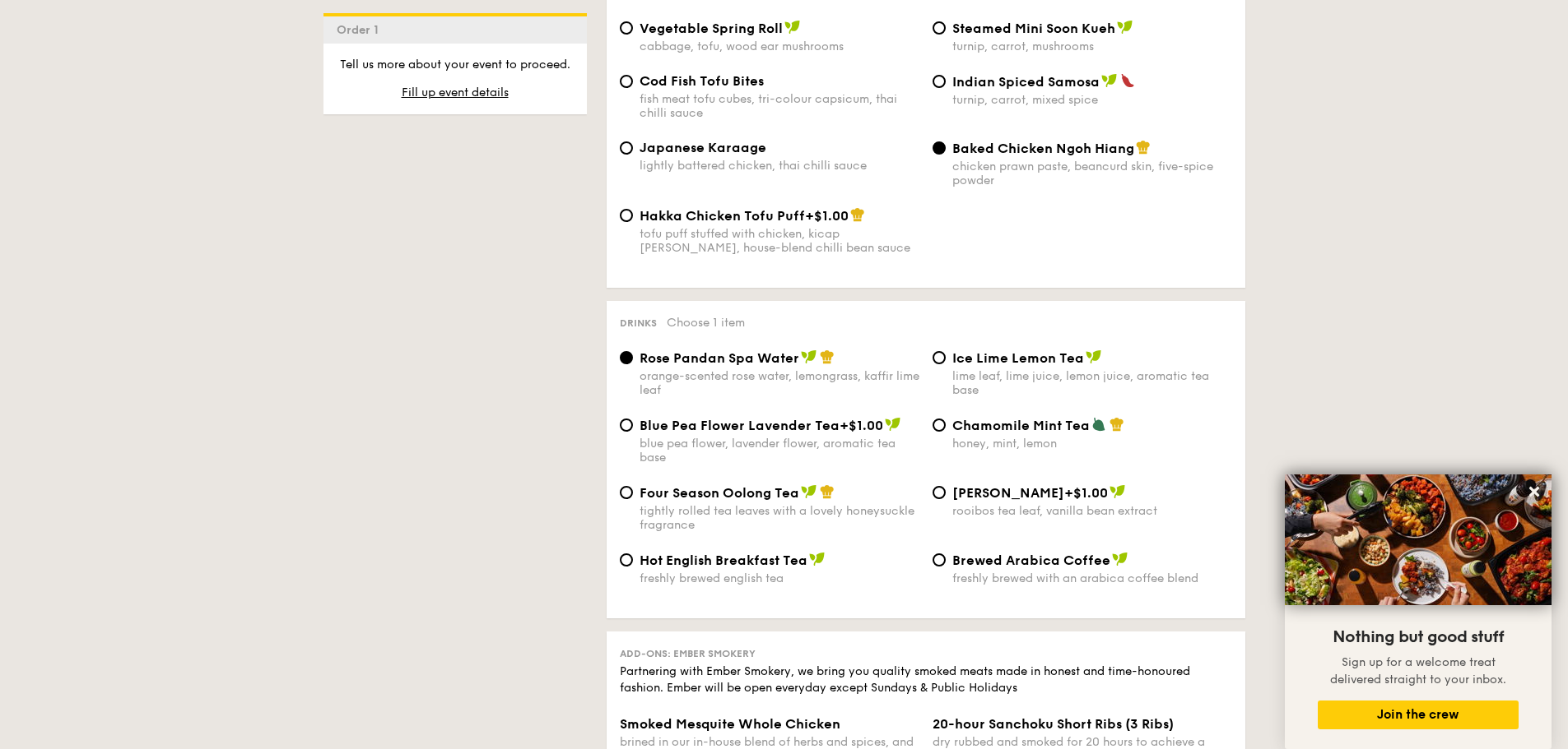
click at [695, 486] on span "Four Season Oolong Tea" at bounding box center [719, 493] width 160 height 16
click at [633, 487] on input "Four Season Oolong Tea tightly rolled tea leaves with a lovely honeysuckle frag…" at bounding box center [626, 493] width 13 height 13
radio input "true"
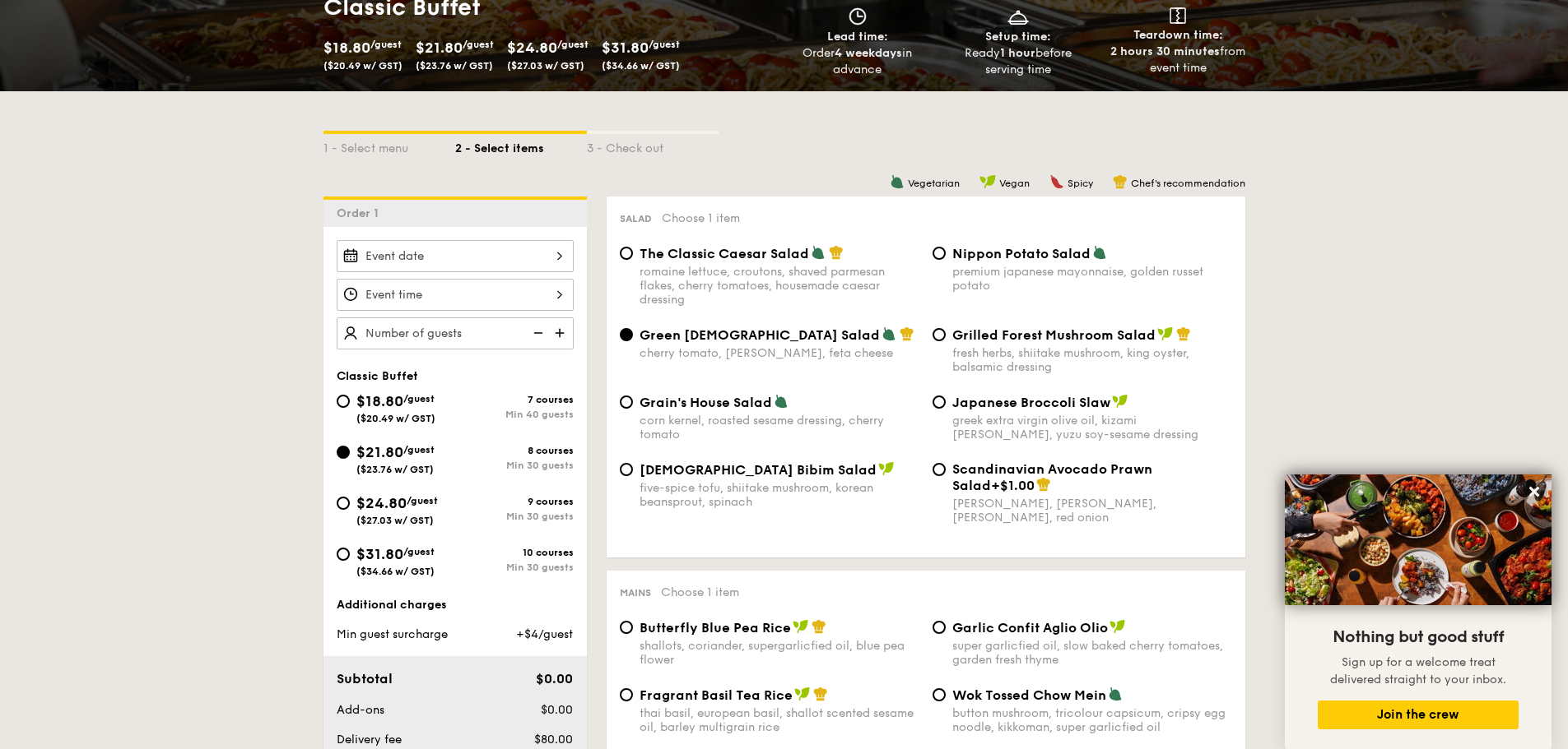
scroll to position [329, 0]
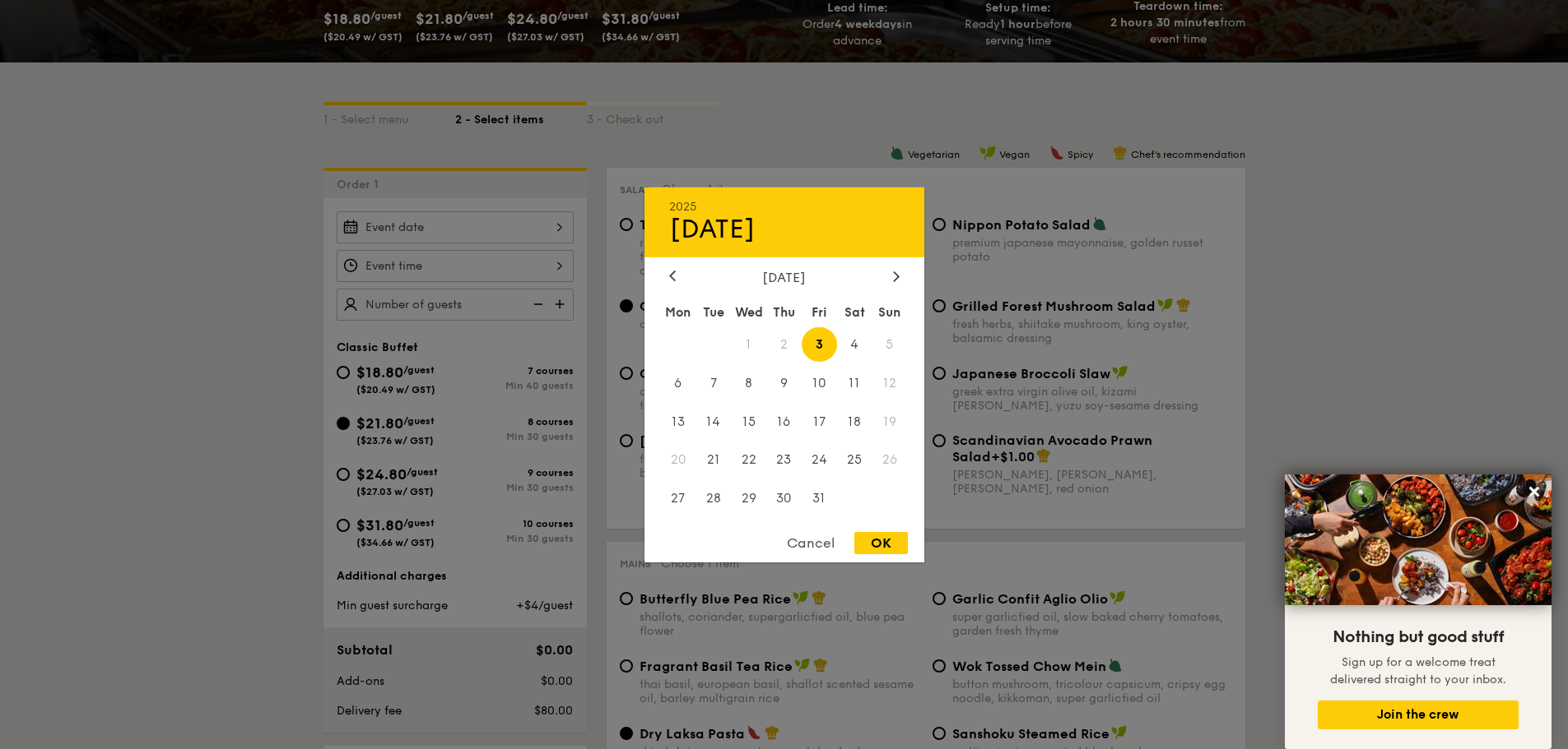
click at [491, 234] on div "2025 Oct [DATE] Tue Wed Thu Fri Sat Sun 1 2 3 4 5 6 7 8 9 10 11 12 13 14 15 16 …" at bounding box center [454, 227] width 237 height 32
click at [896, 273] on icon at bounding box center [896, 277] width 5 height 10
click at [718, 498] on span "25" at bounding box center [713, 499] width 35 height 35
click at [890, 544] on div "OK" at bounding box center [881, 543] width 54 height 23
type input "[DATE]"
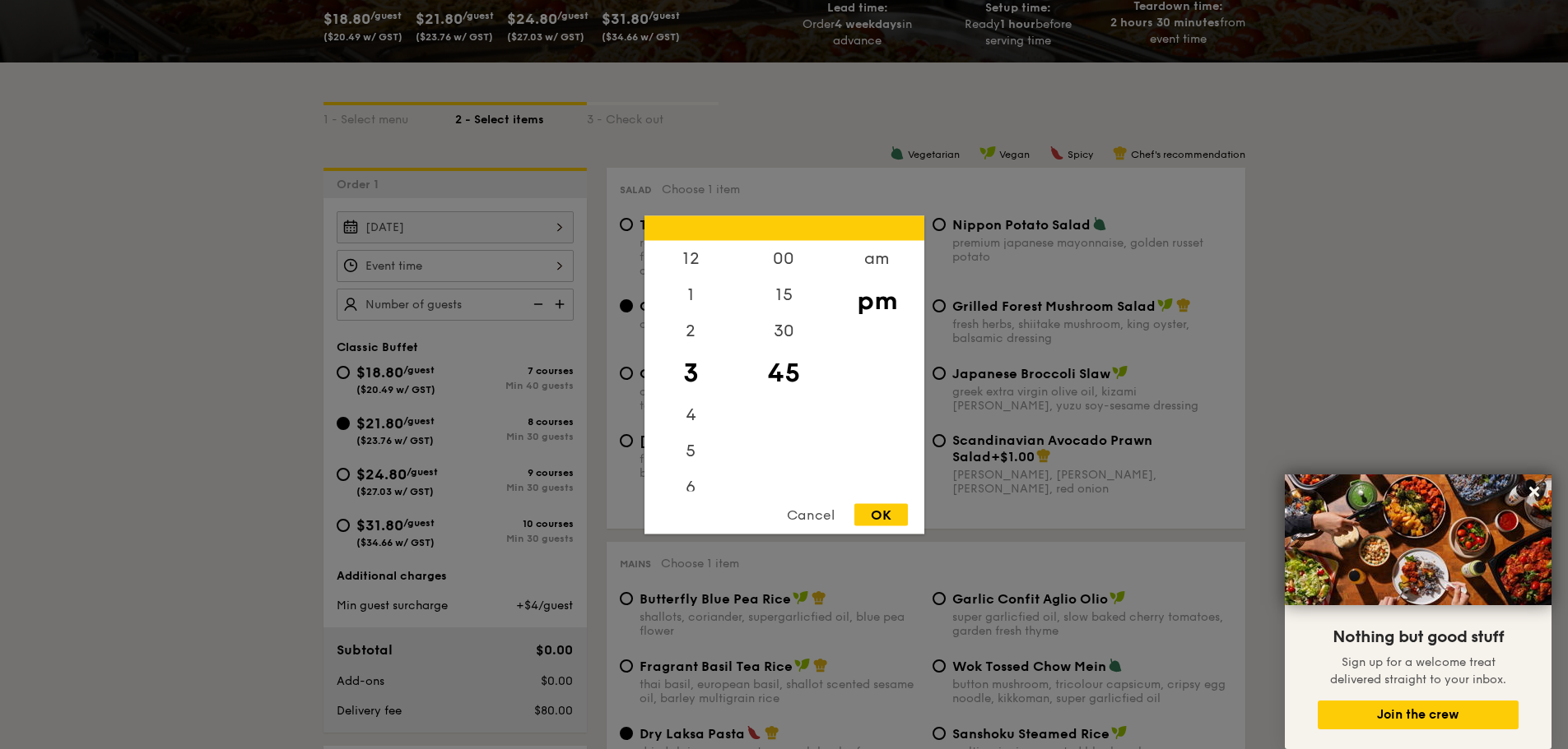
click at [426, 271] on div "12 1 2 3 4 5 6 7 8 9 10 11 00 15 30 45 am pm Cancel OK" at bounding box center [454, 266] width 237 height 32
click at [689, 331] on div "7" at bounding box center [691, 334] width 93 height 48
click at [690, 296] on div "6" at bounding box center [691, 298] width 93 height 48
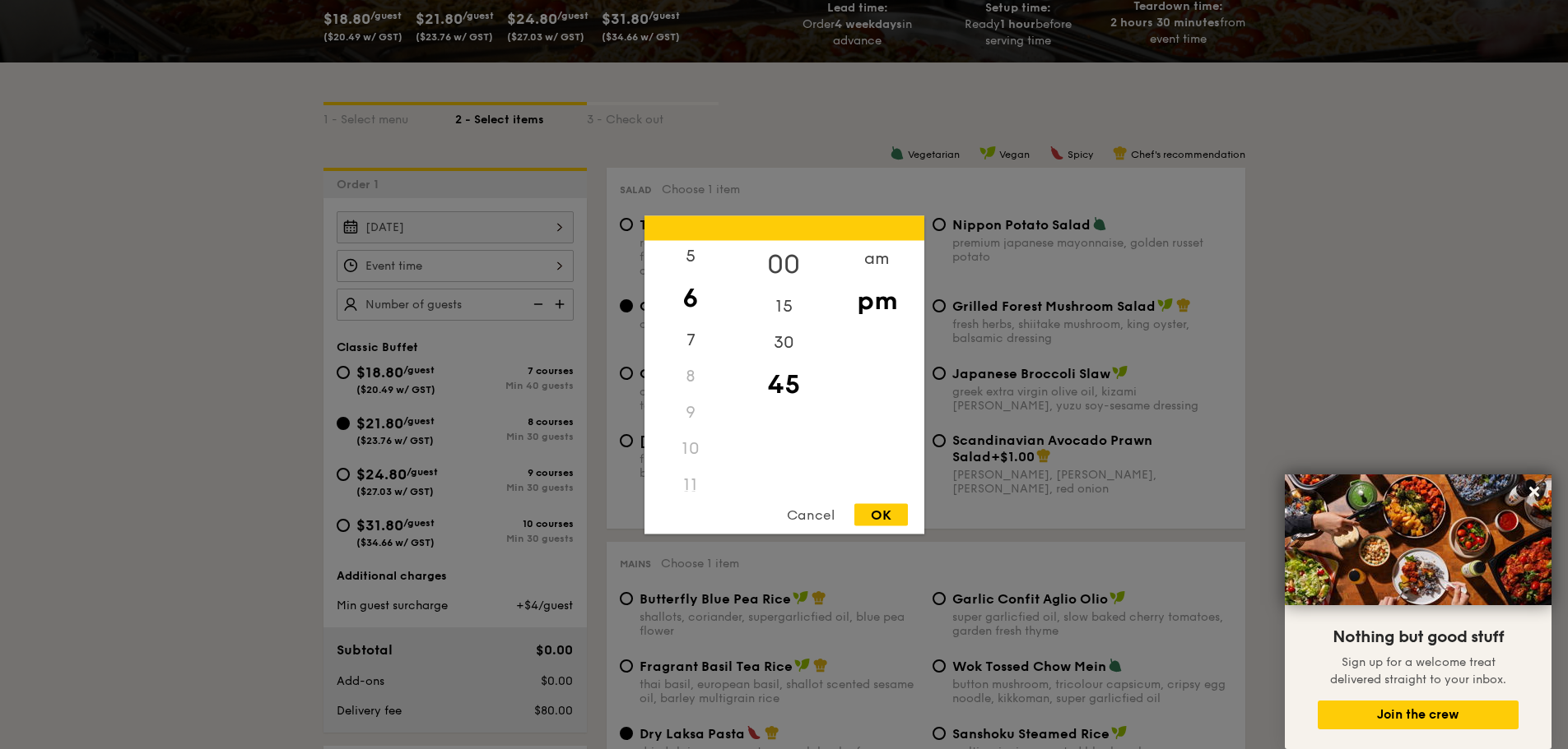
click at [791, 257] on div "00" at bounding box center [784, 263] width 93 height 48
click at [785, 310] on div "15" at bounding box center [784, 311] width 93 height 48
click at [783, 263] on div "00" at bounding box center [784, 263] width 93 height 48
click at [887, 522] on div "OK" at bounding box center [881, 514] width 54 height 23
type input "6:00PM"
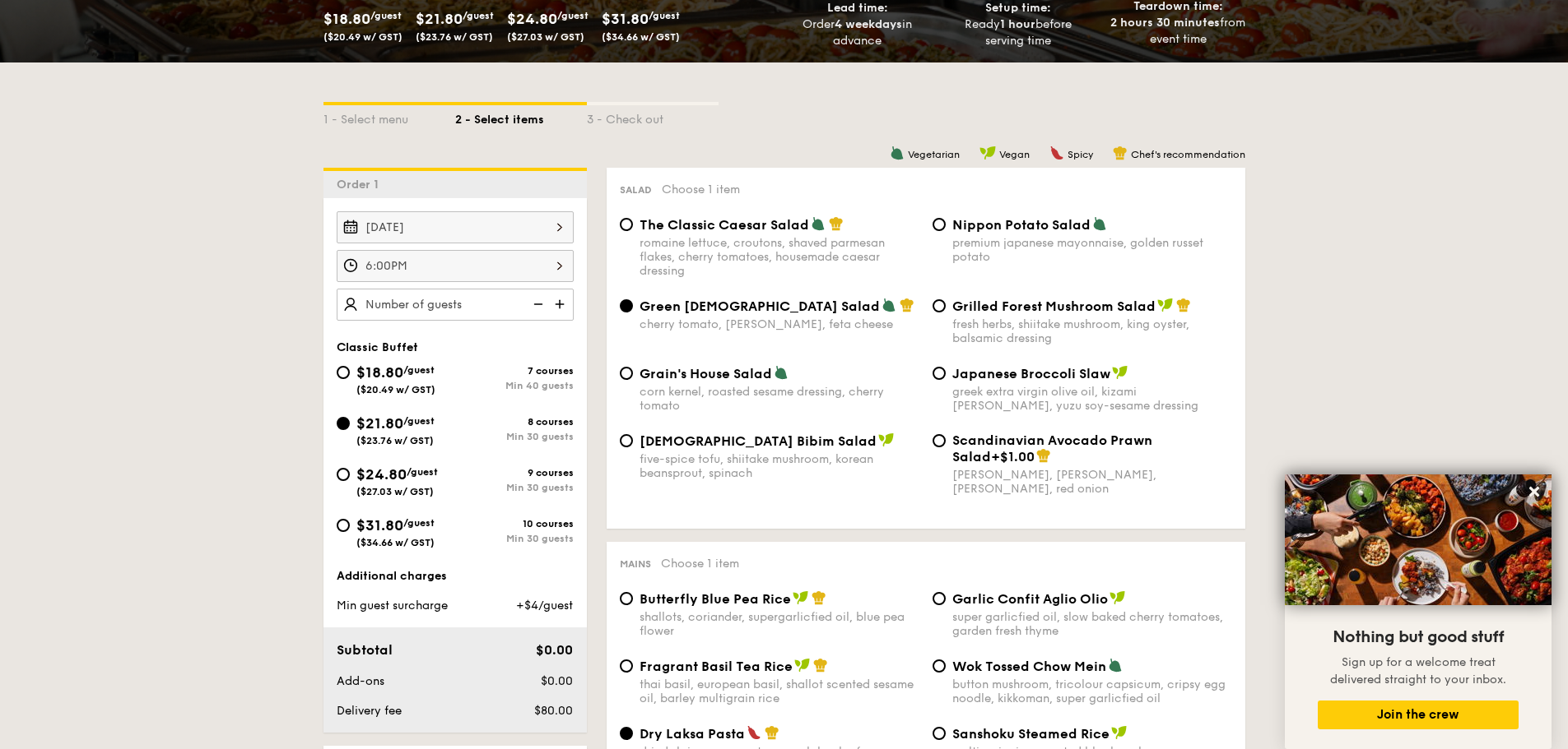
click at [558, 304] on img at bounding box center [561, 303] width 25 height 31
type input "30 guests"
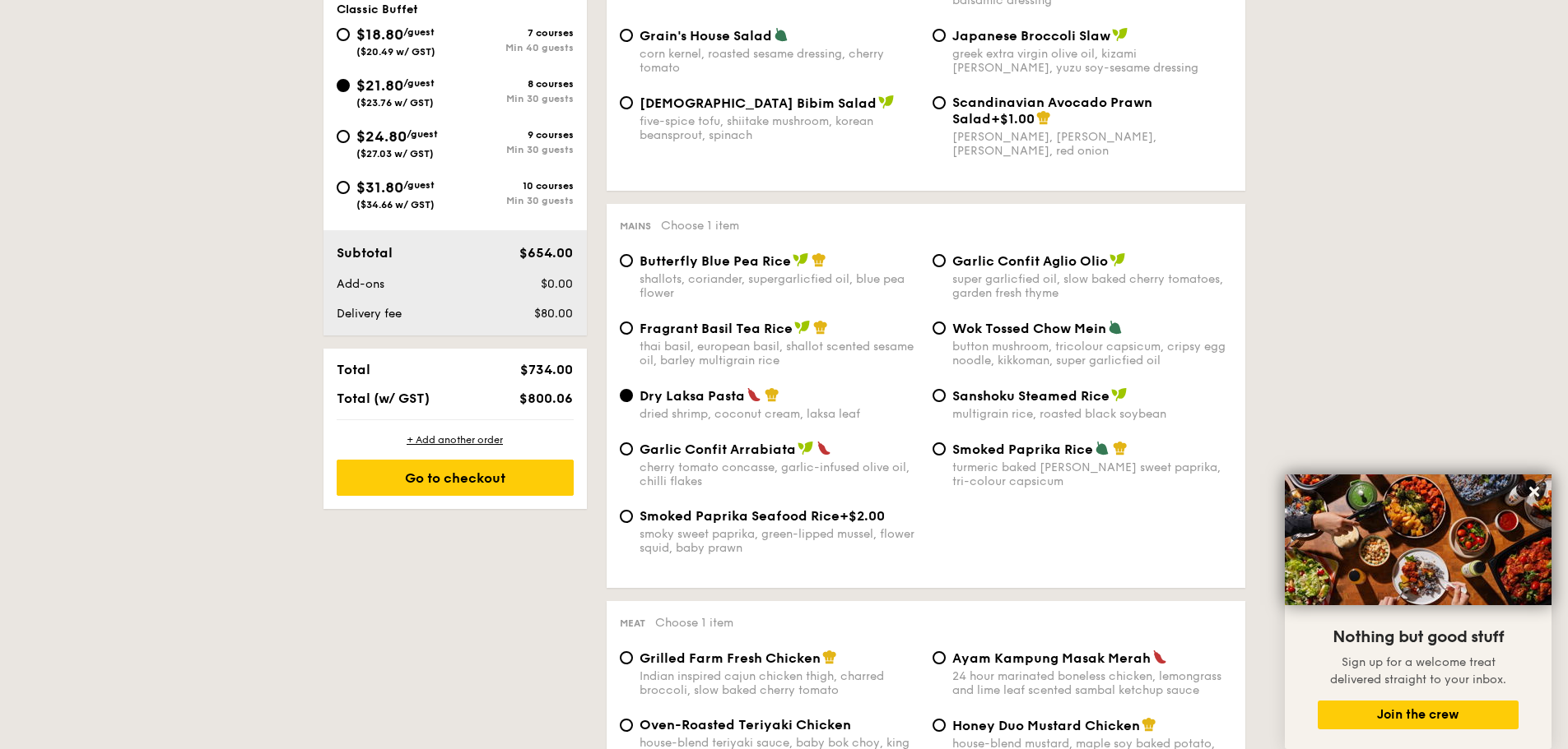
scroll to position [658, 0]
